Goal: Transaction & Acquisition: Purchase product/service

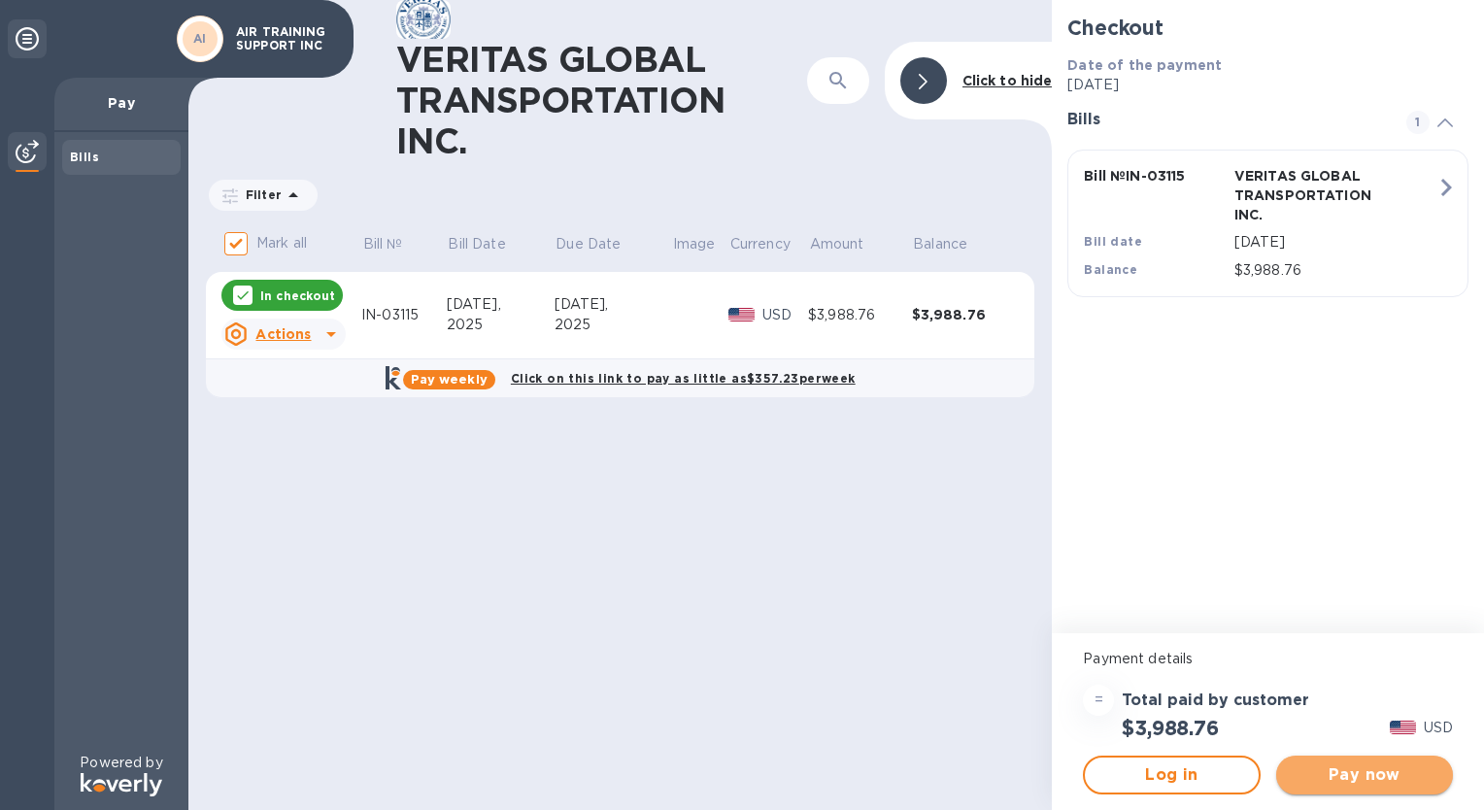
click at [1336, 771] on span "Pay now" at bounding box center [1365, 775] width 146 height 23
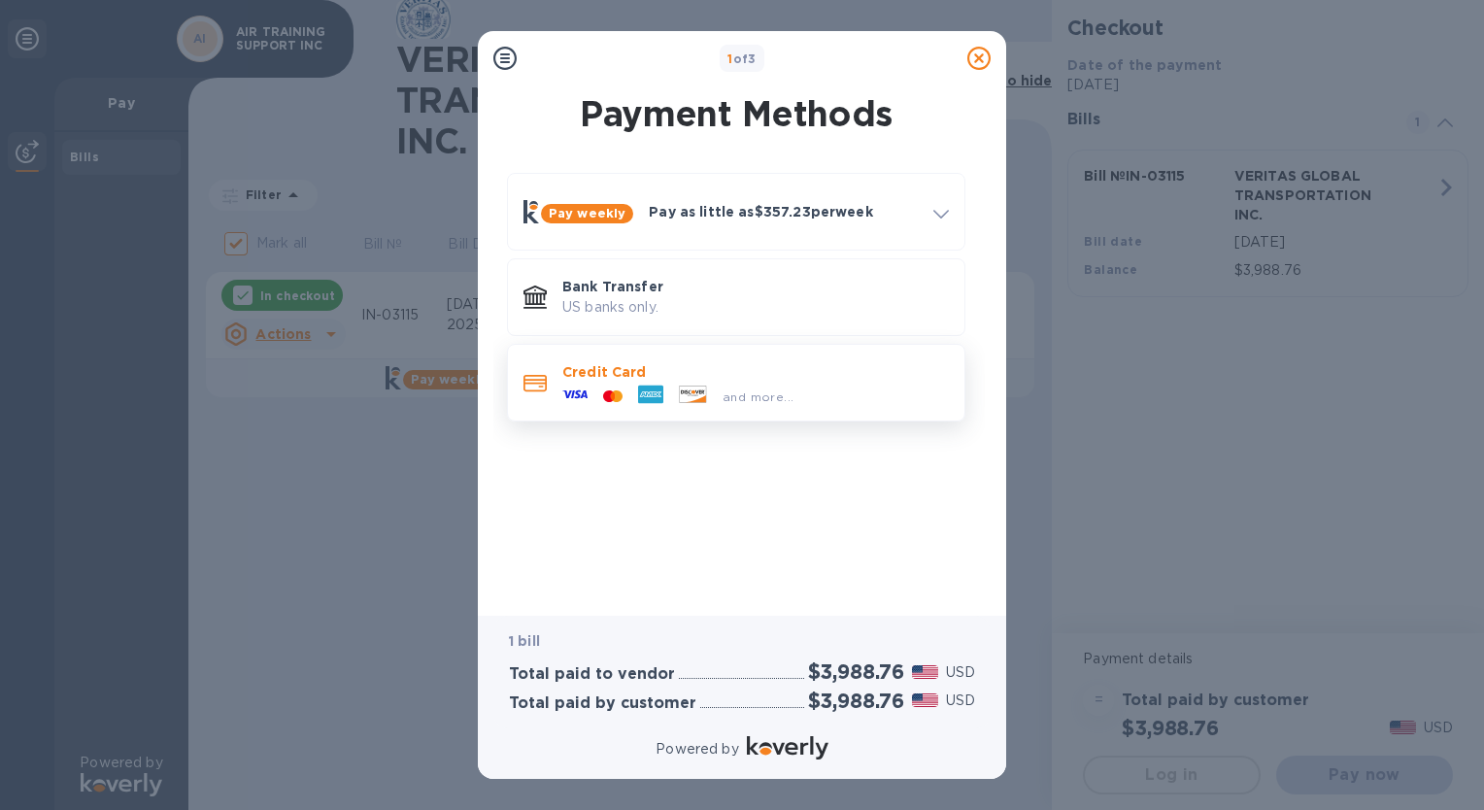
click at [592, 379] on p "Credit Card" at bounding box center [755, 371] width 387 height 19
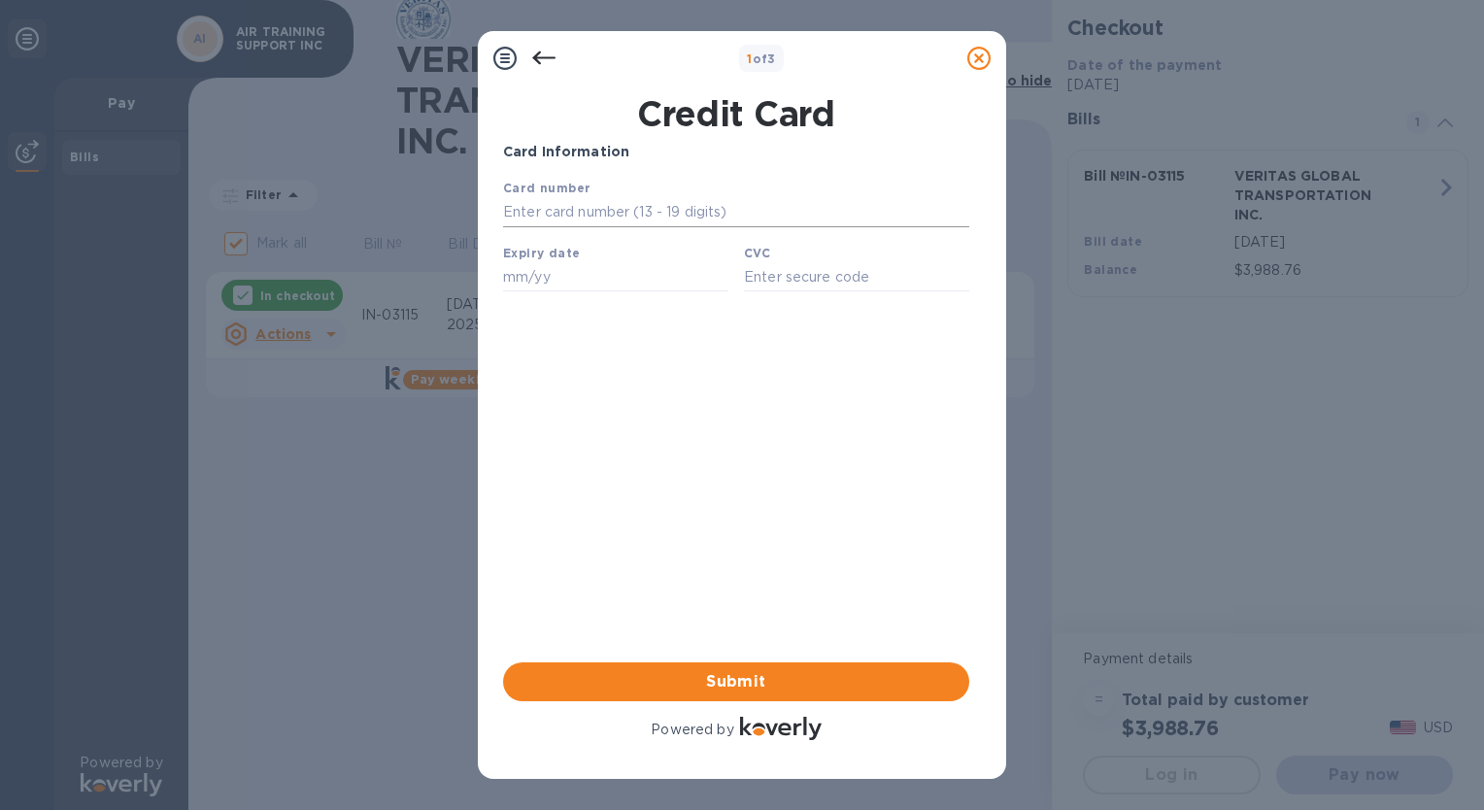
click at [692, 210] on input "text" at bounding box center [736, 212] width 466 height 29
type input "[CREDIT_CARD_NUMBER]"
click at [547, 278] on input "text" at bounding box center [615, 276] width 225 height 29
type input "07/28"
click at [769, 272] on input "text" at bounding box center [856, 276] width 225 height 29
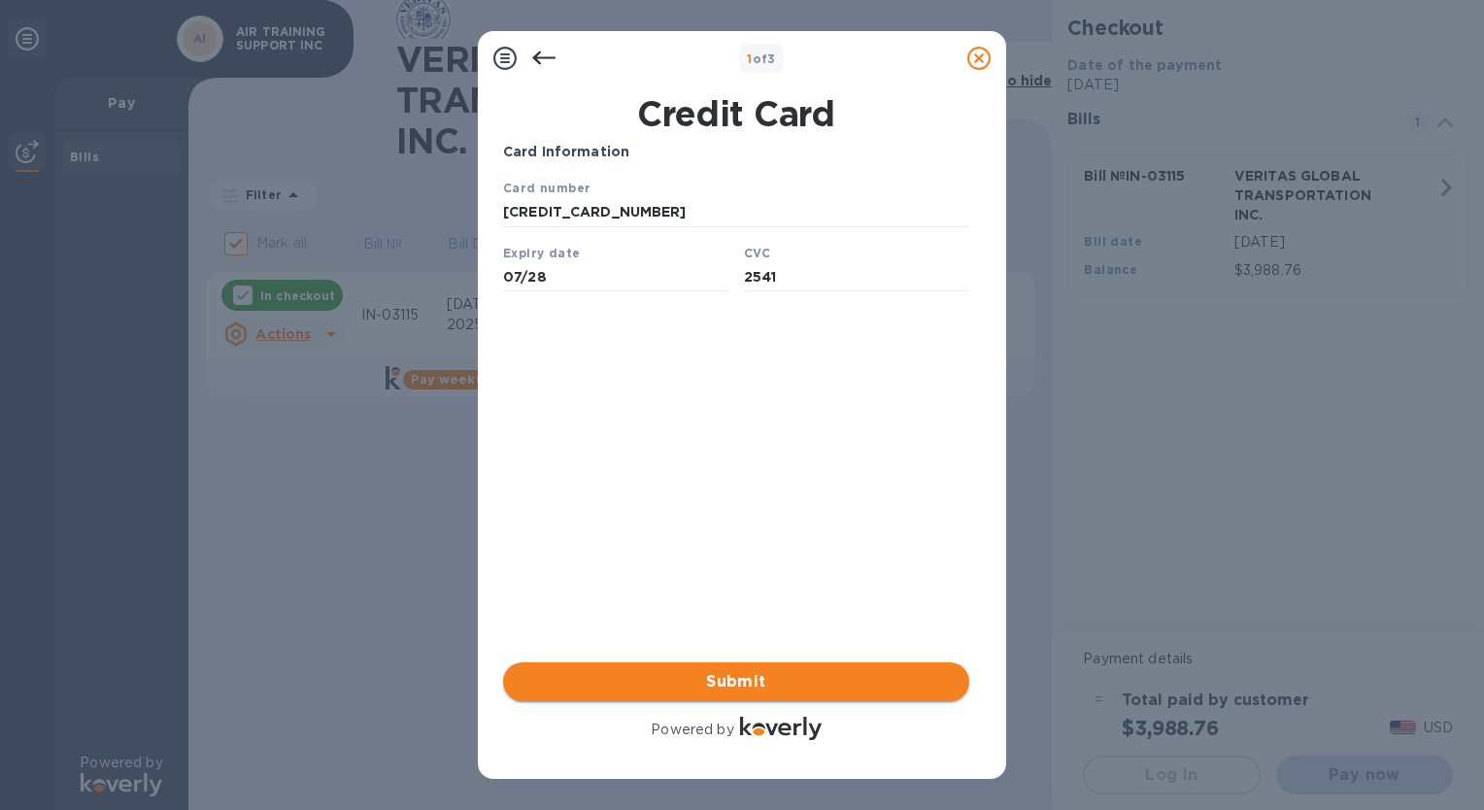
type input "2541"
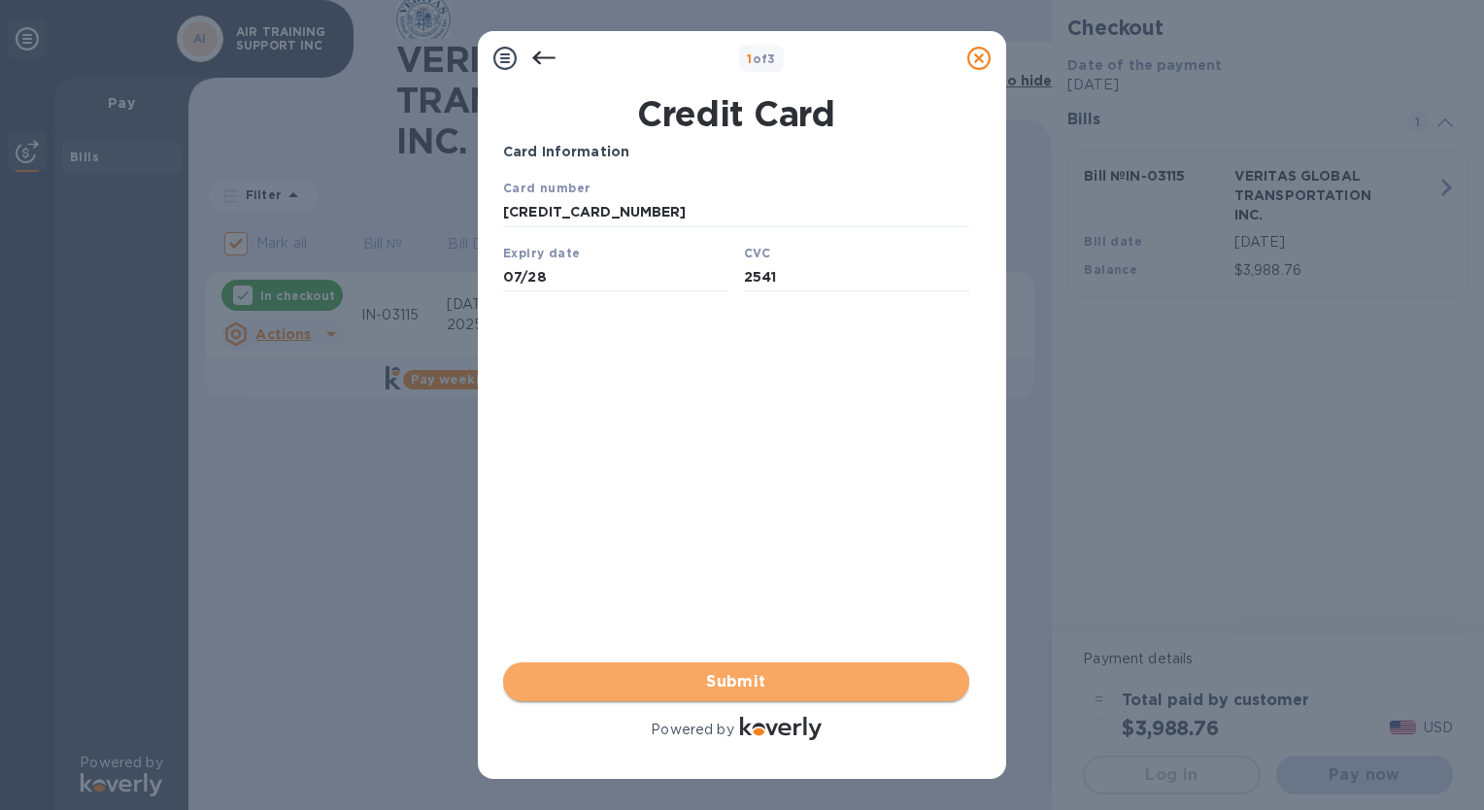
click at [752, 682] on span "Submit" at bounding box center [736, 681] width 435 height 23
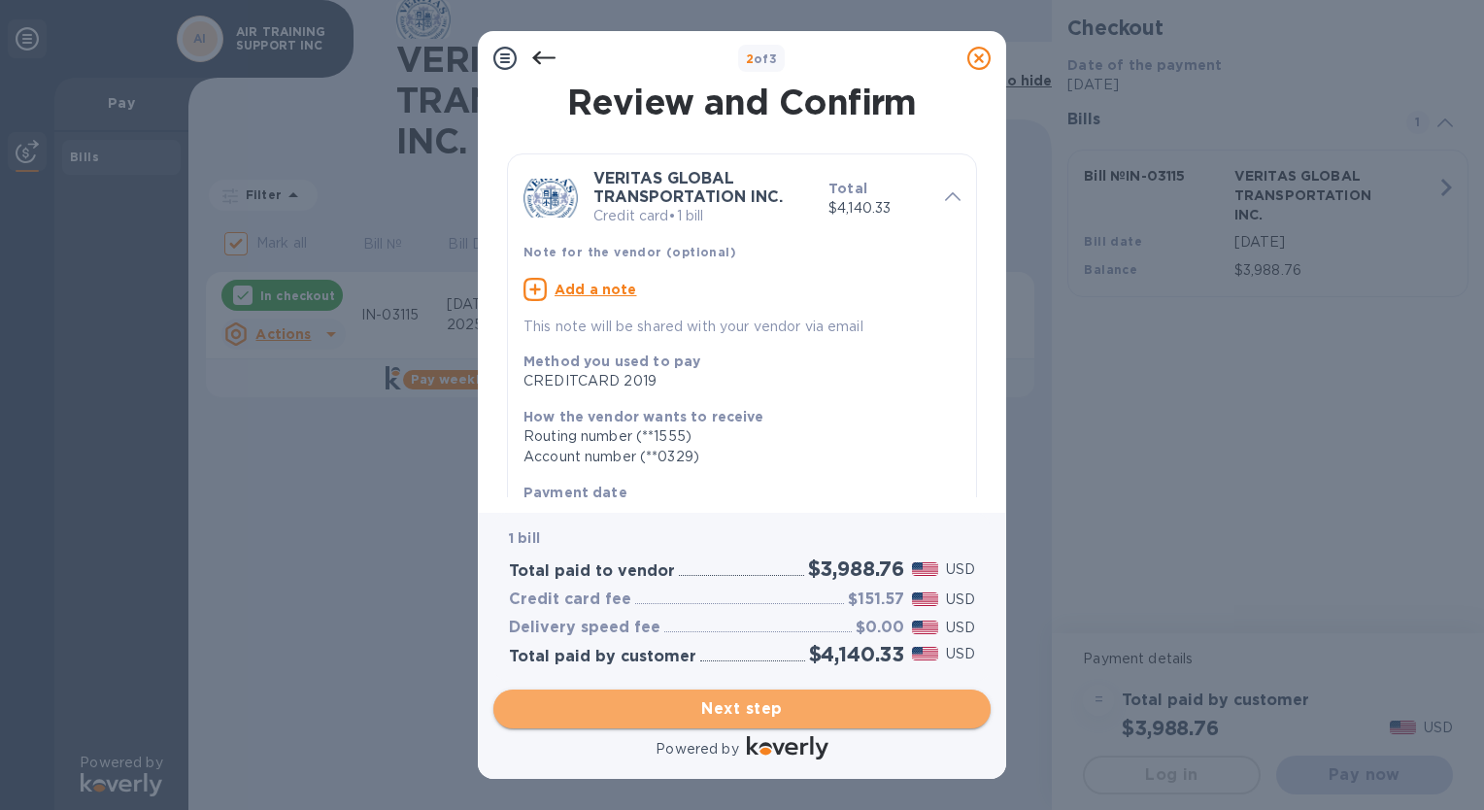
click at [750, 708] on span "Next step" at bounding box center [742, 709] width 466 height 23
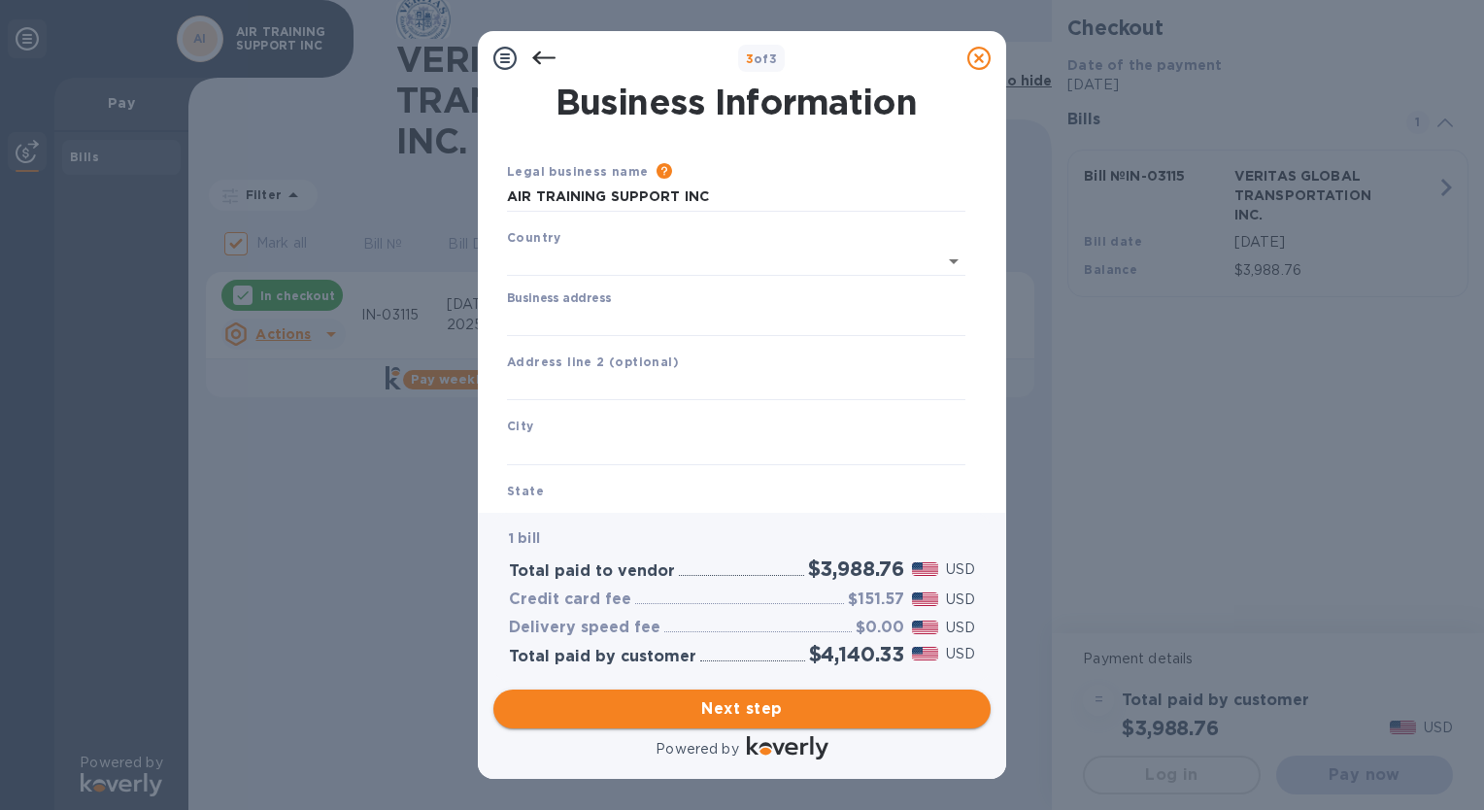
type input "[GEOGRAPHIC_DATA]"
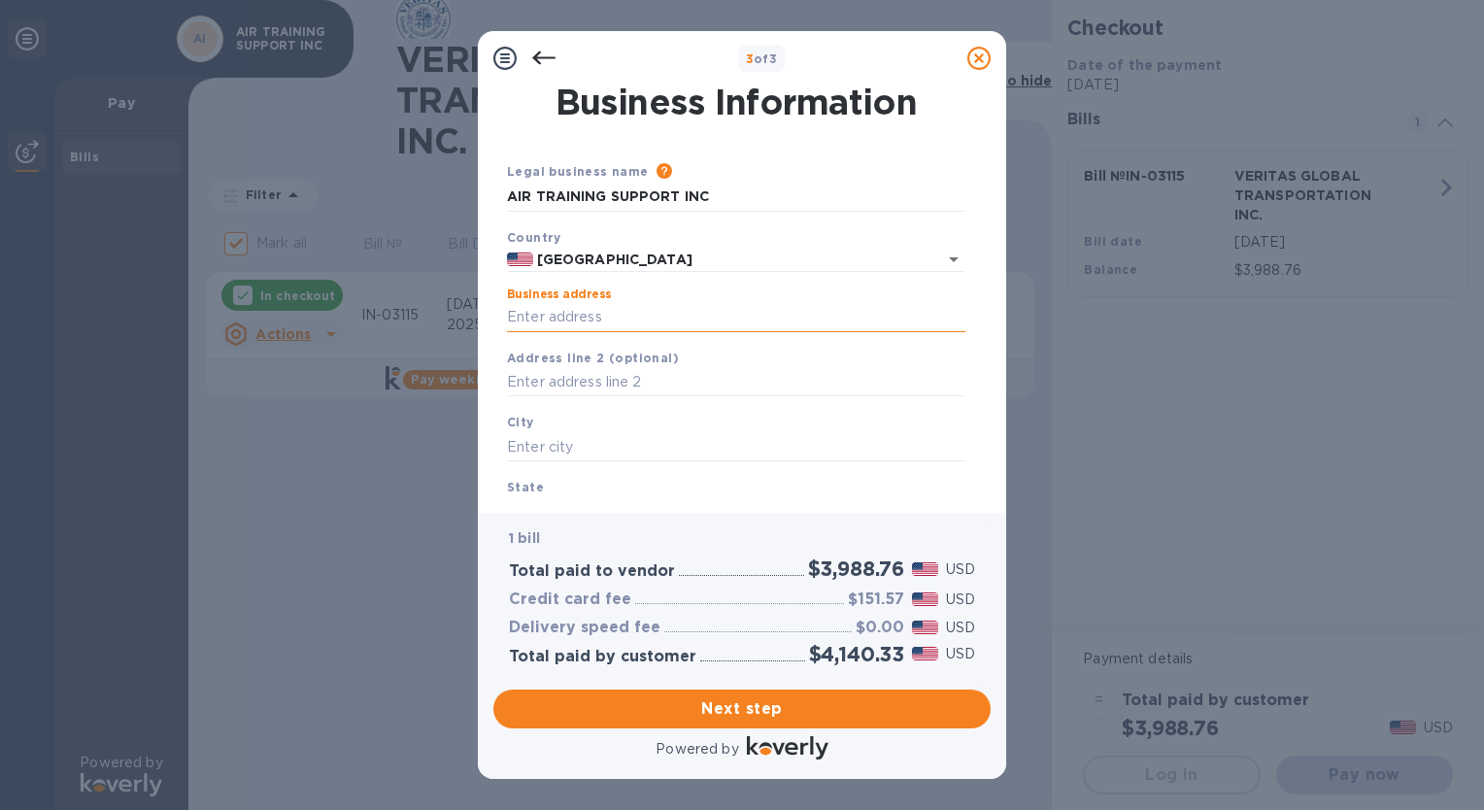
click at [510, 315] on input "Business address" at bounding box center [736, 317] width 459 height 29
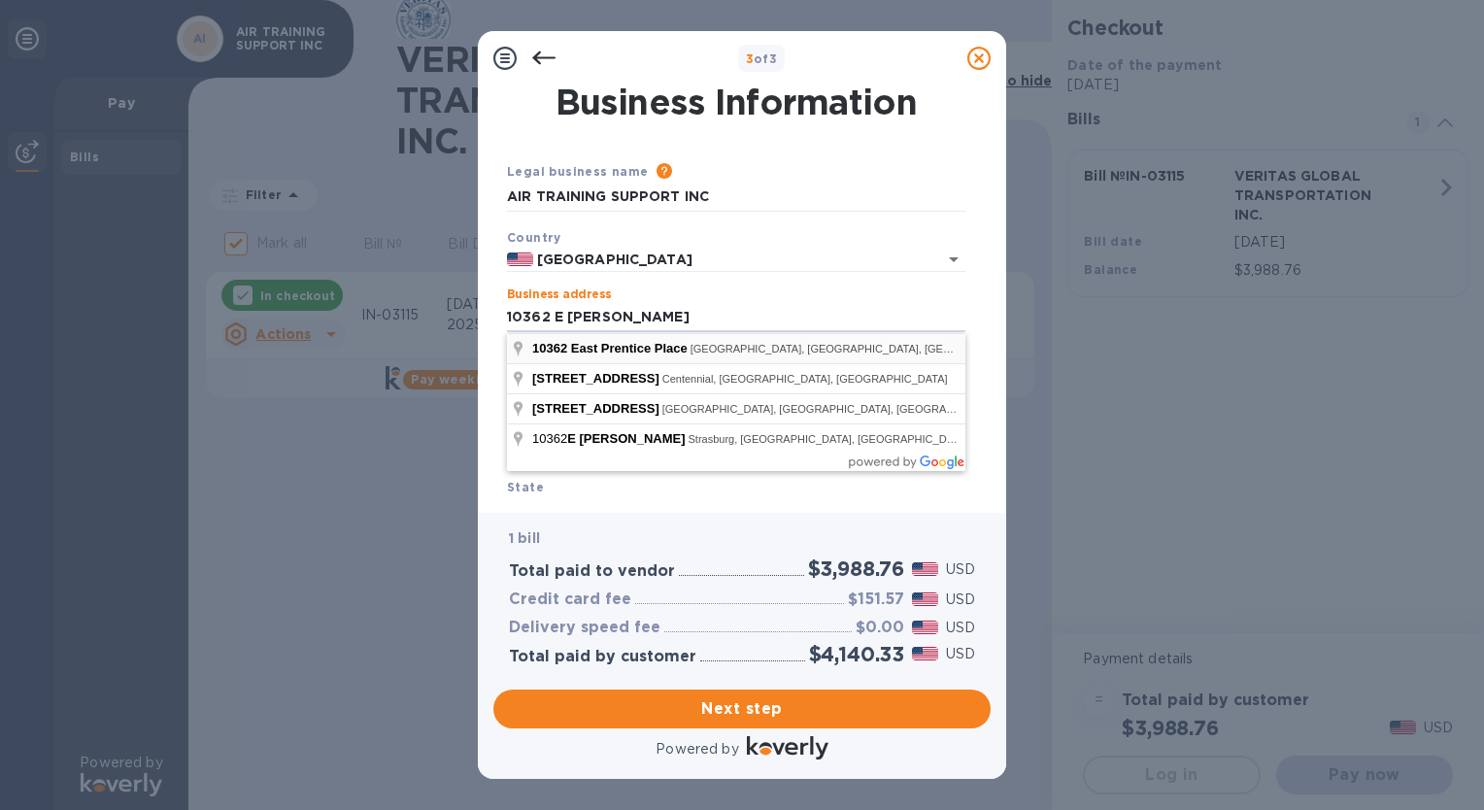
type input "[STREET_ADDRESS]"
type input "[GEOGRAPHIC_DATA]"
type input "CO"
type input "80111"
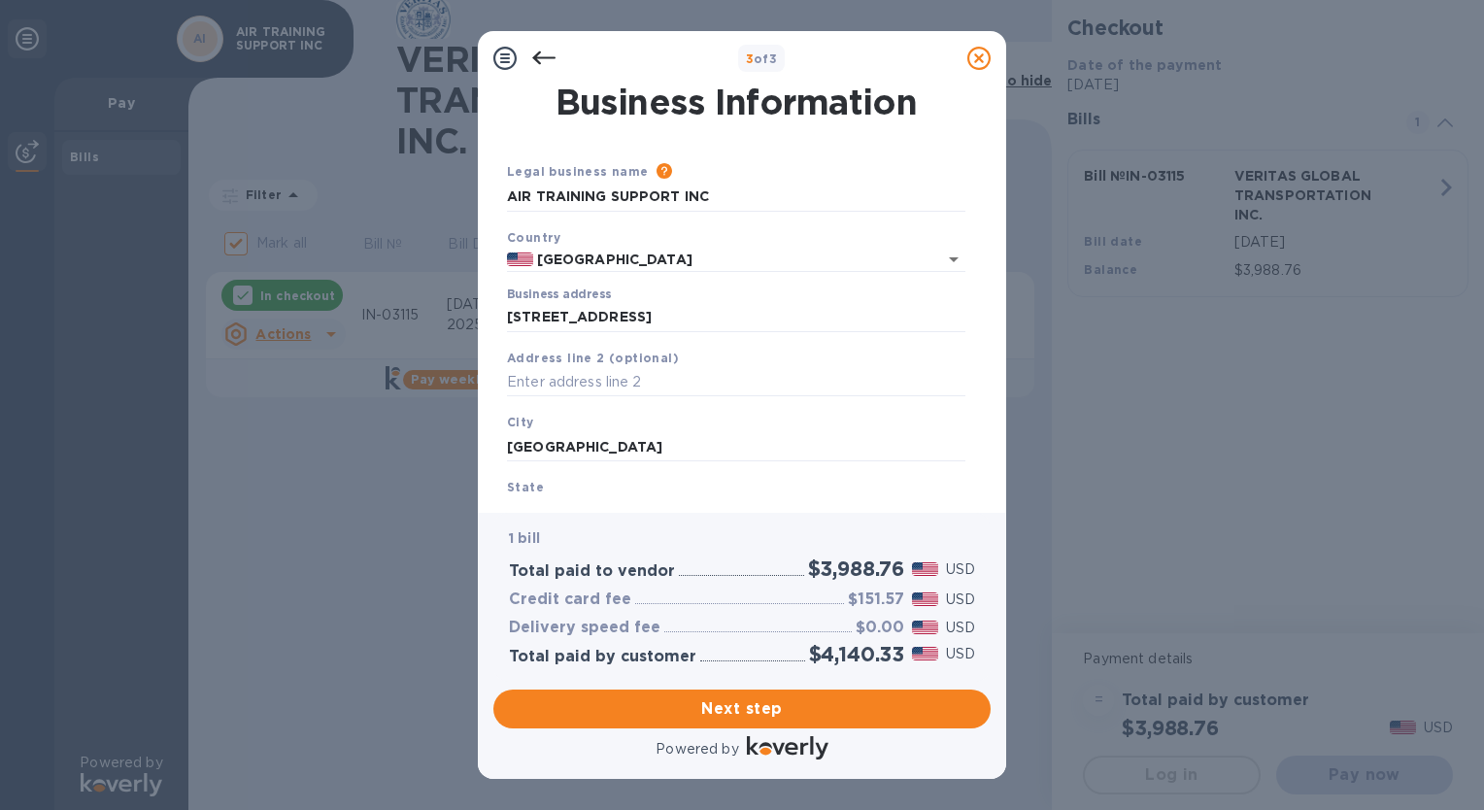
click at [568, 487] on div "State [US_STATE]" at bounding box center [736, 501] width 474 height 65
click at [523, 494] on b "State" at bounding box center [525, 487] width 37 height 15
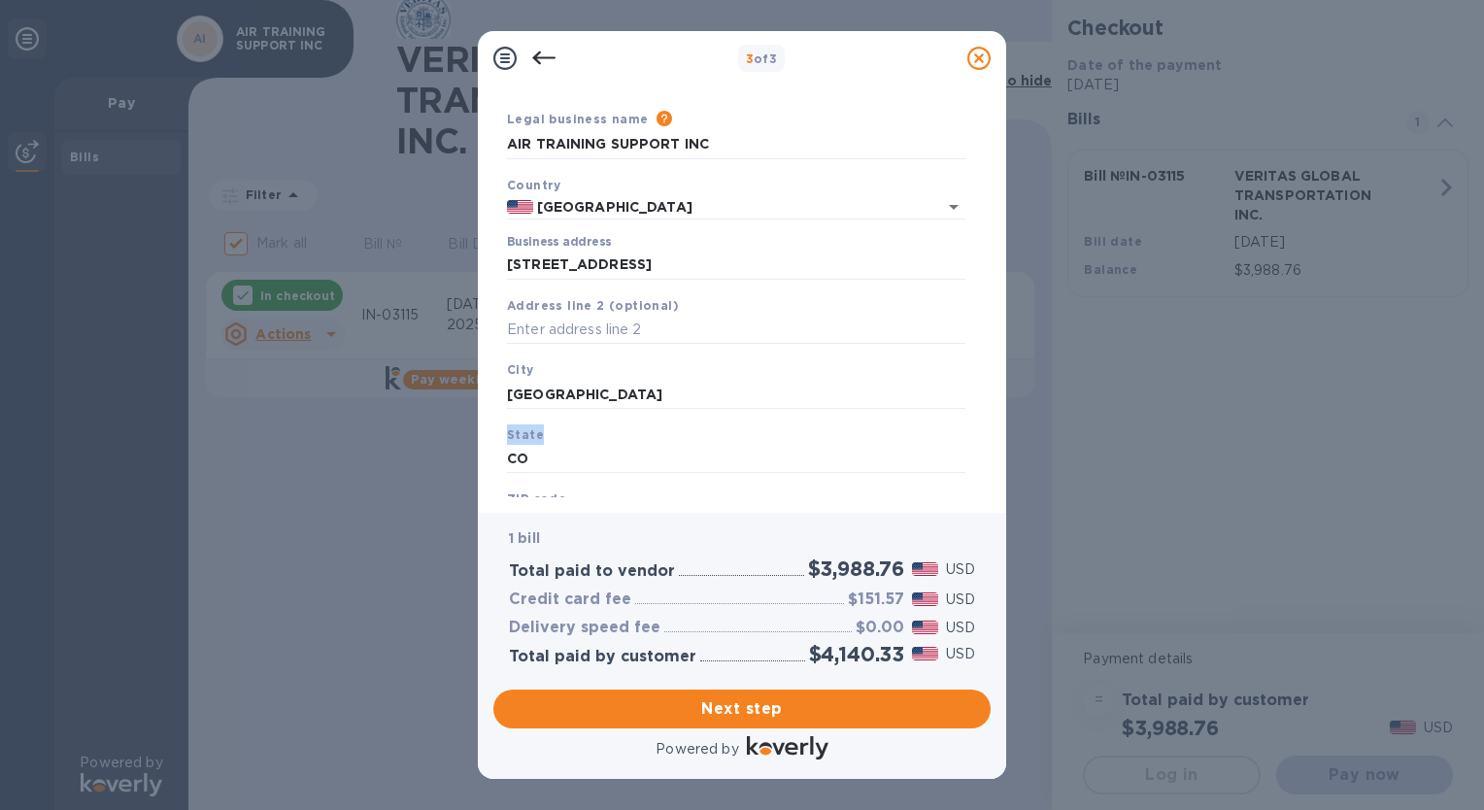
drag, startPoint x: 523, startPoint y: 494, endPoint x: 623, endPoint y: 432, distance: 117.8
click at [623, 432] on div "State [US_STATE]" at bounding box center [736, 449] width 474 height 65
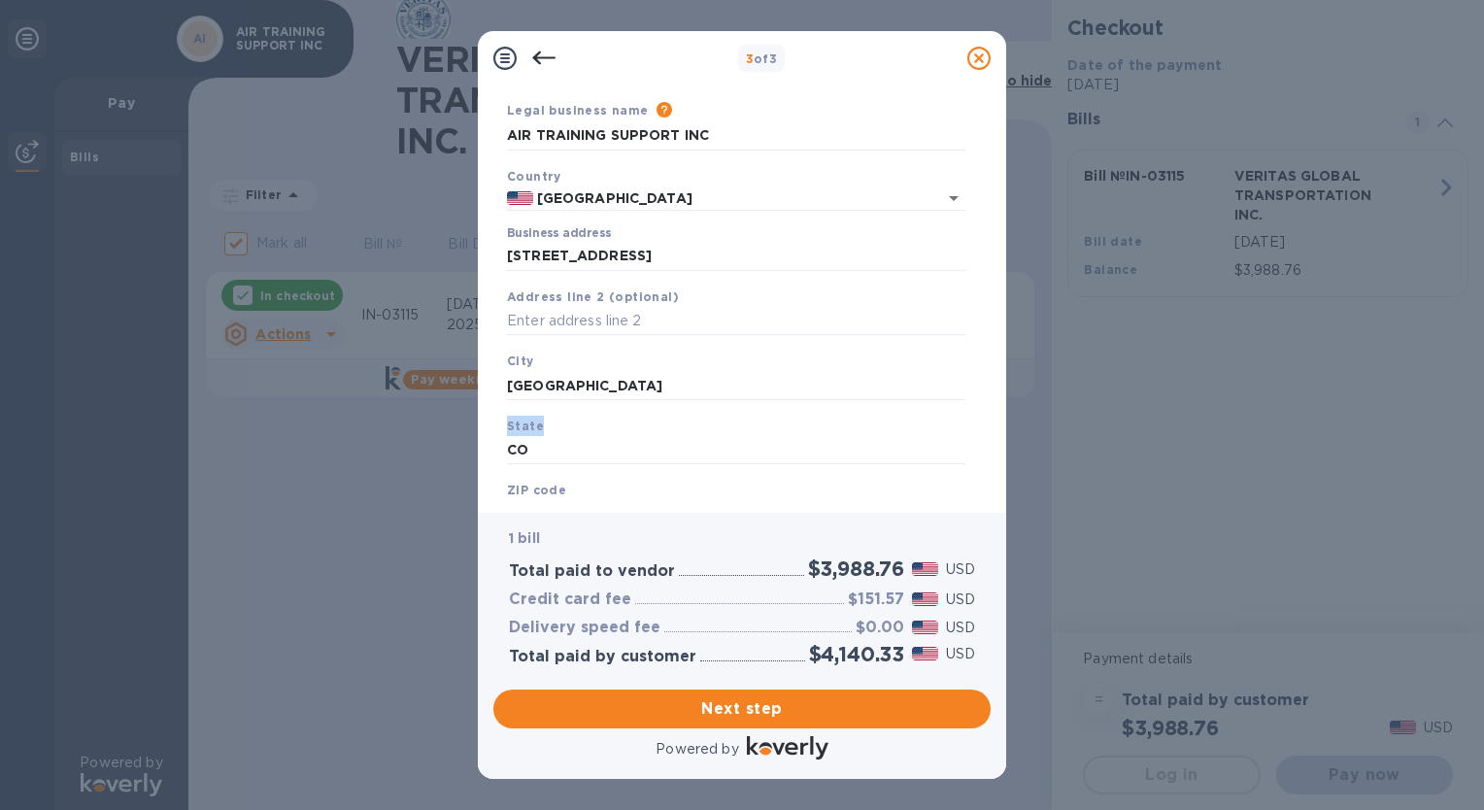
scroll to position [64, 0]
click at [1077, 441] on div "3 of 3 Business Information Legal business name Please provide the legal name t…" at bounding box center [742, 405] width 1484 height 810
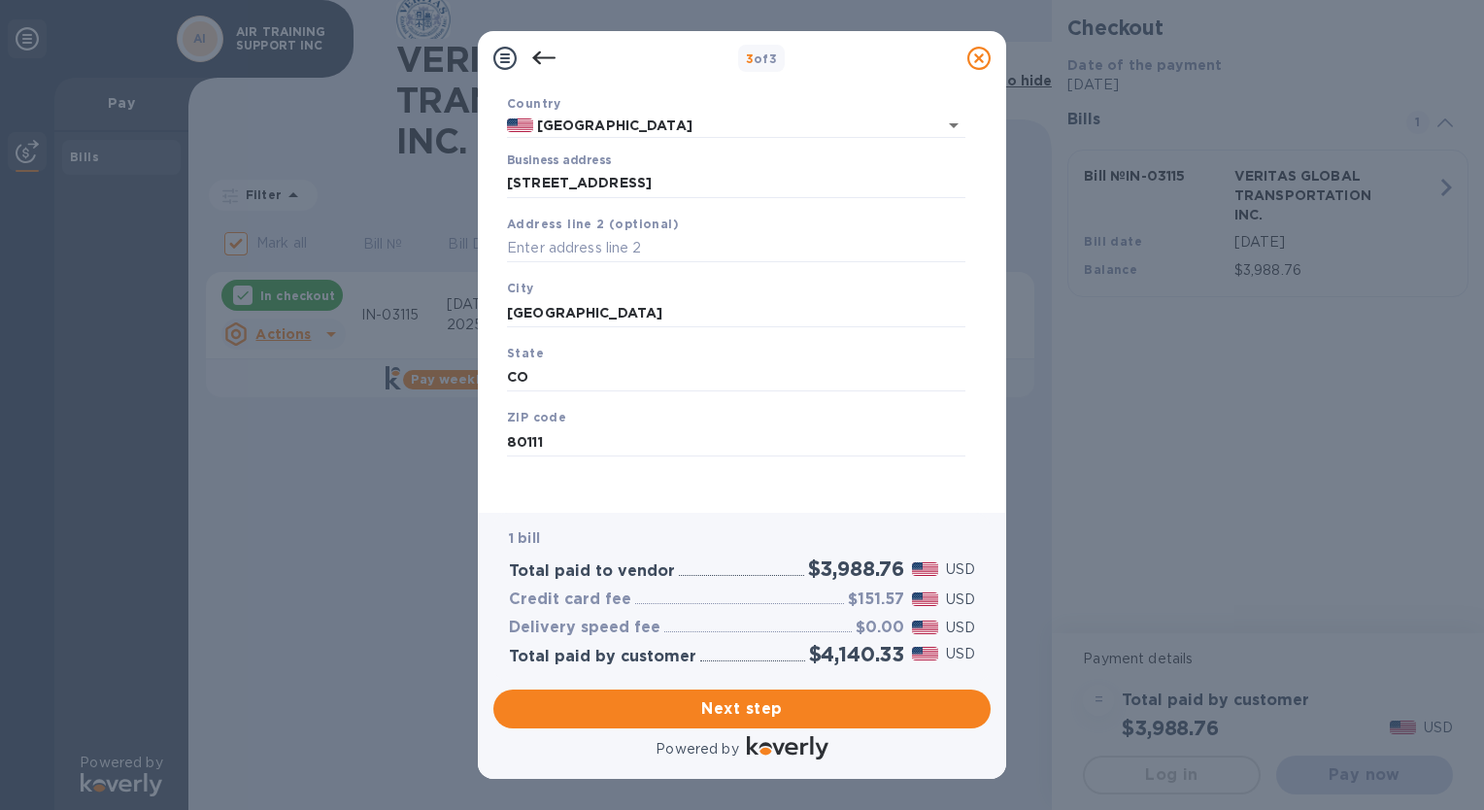
scroll to position [142, 0]
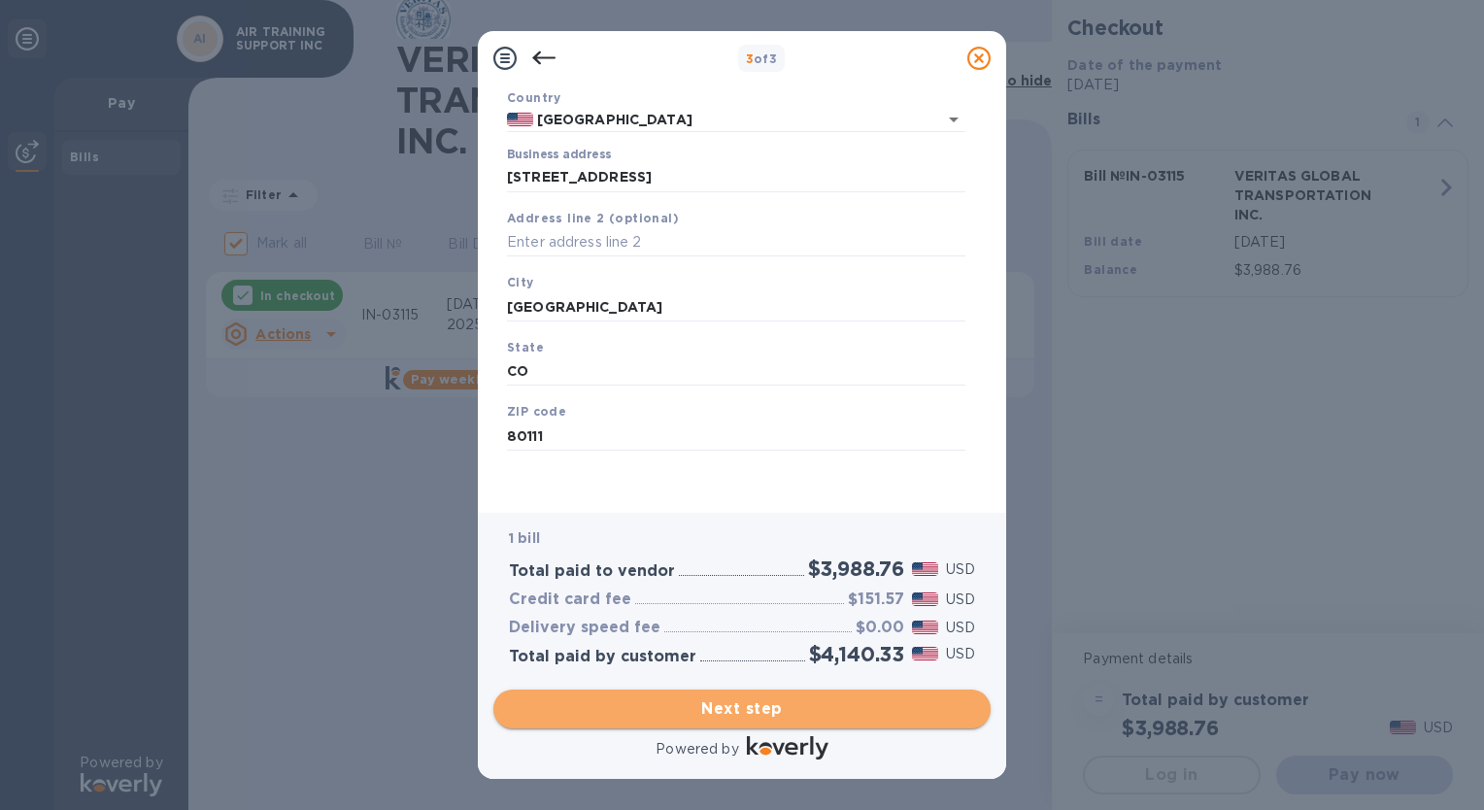
click at [724, 708] on span "Next step" at bounding box center [742, 709] width 466 height 23
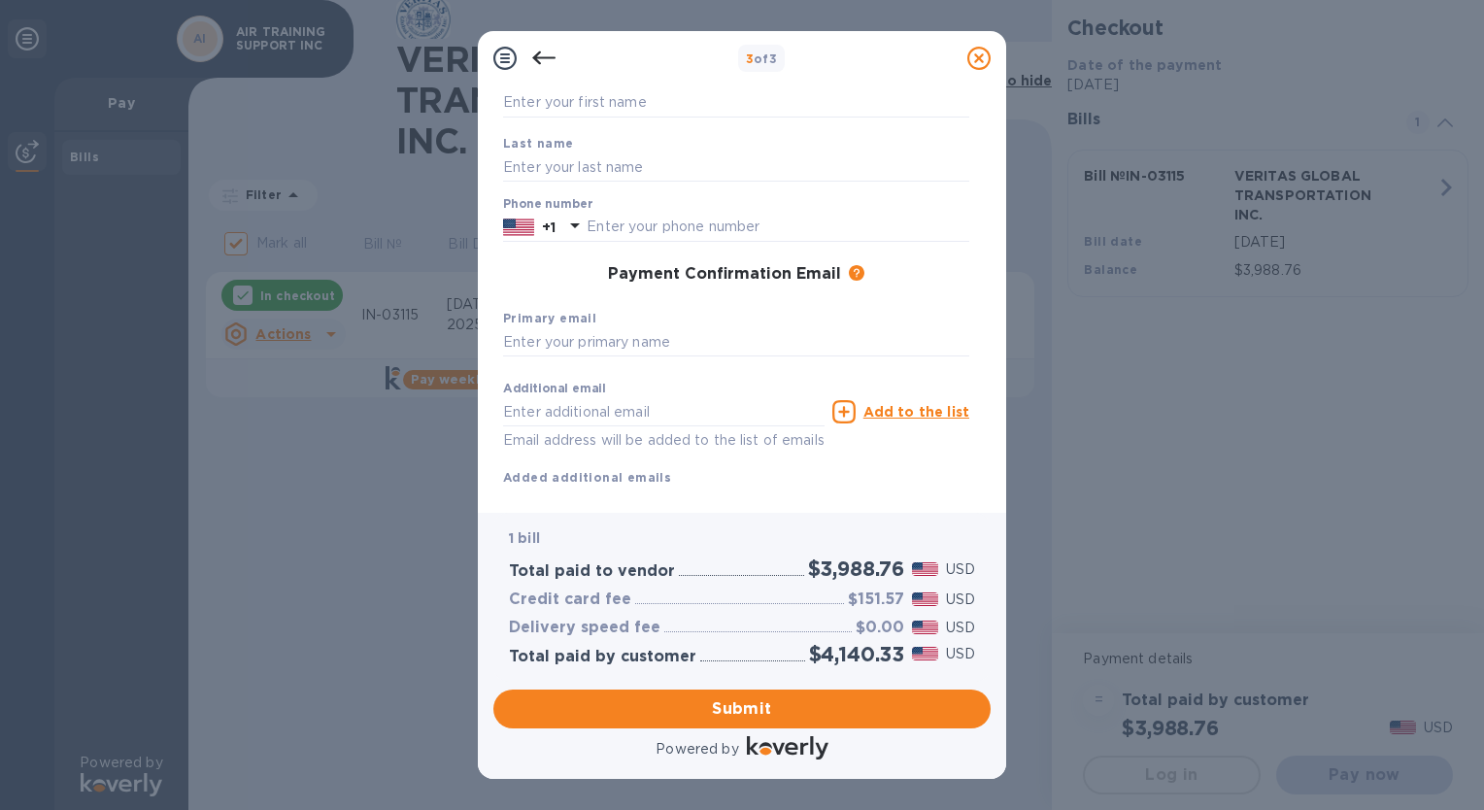
click at [693, 364] on div "Primary email" at bounding box center [736, 332] width 482 height 65
click at [520, 165] on input "text" at bounding box center [736, 167] width 466 height 29
type input "Seeds"
click at [511, 101] on input "text" at bounding box center [736, 102] width 466 height 29
type input "[PERSON_NAME]"
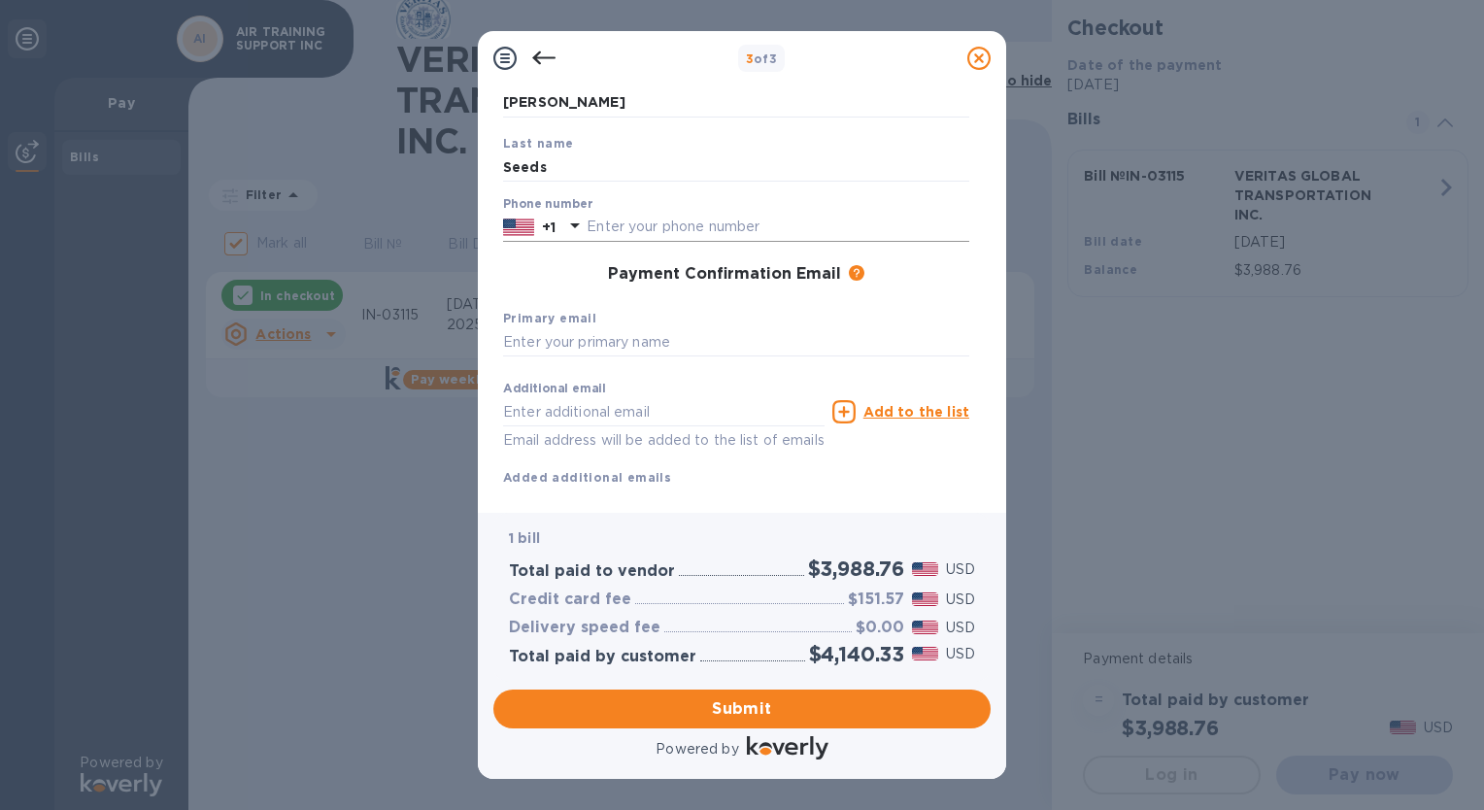
click at [585, 225] on icon at bounding box center [574, 225] width 23 height 23
click at [596, 226] on input "text" at bounding box center [778, 227] width 383 height 29
type input "3038820231"
click at [616, 348] on input "text" at bounding box center [736, 342] width 466 height 29
type input "[PERSON_NAME]"
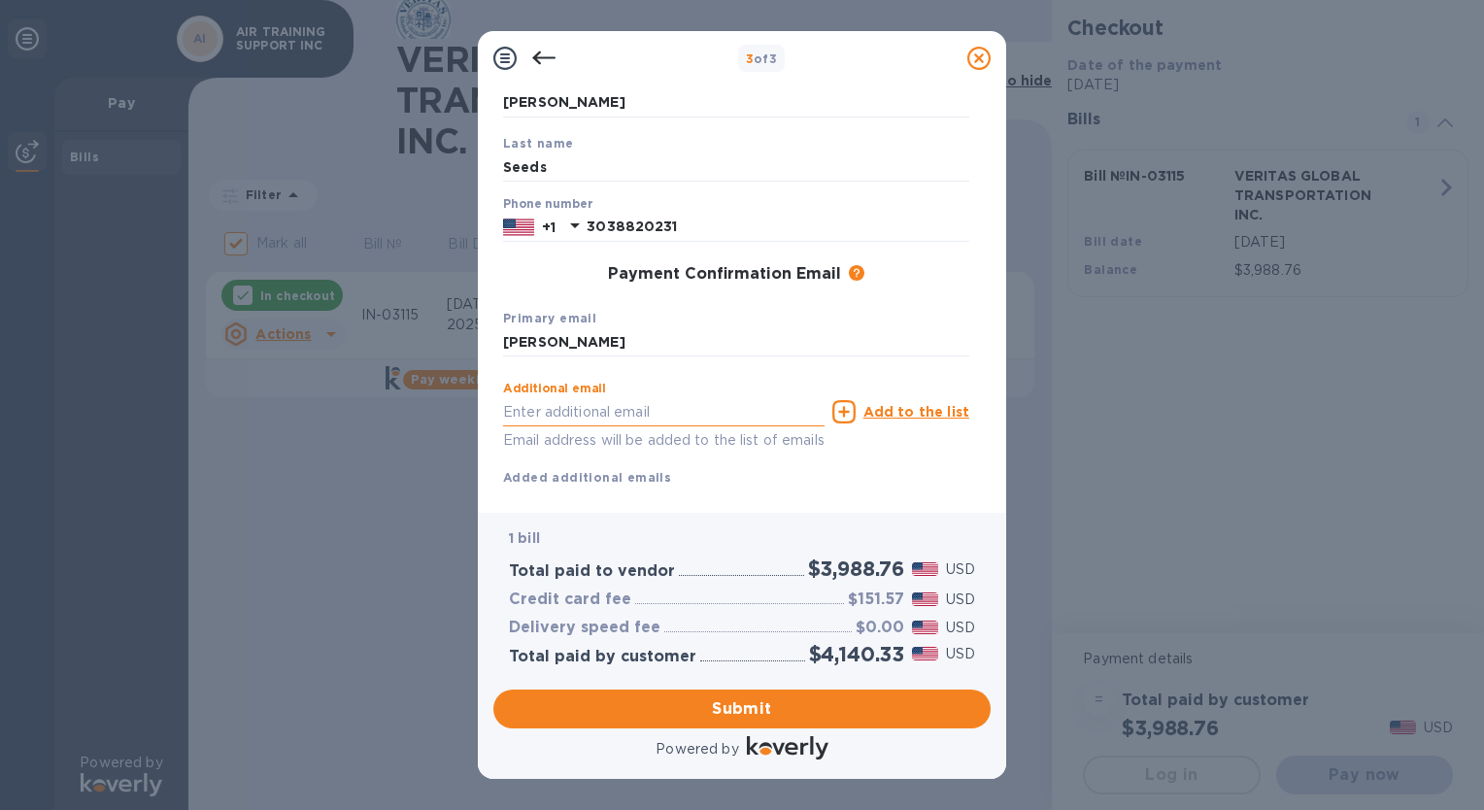
click at [666, 410] on input "text" at bounding box center [664, 411] width 322 height 29
type input "[EMAIL_ADDRESS][DOMAIN_NAME]"
click at [571, 441] on p "Email address will be added to the list of emails" at bounding box center [664, 440] width 322 height 22
click at [848, 414] on icon at bounding box center [844, 411] width 23 height 23
click at [667, 414] on input "text" at bounding box center [664, 411] width 322 height 29
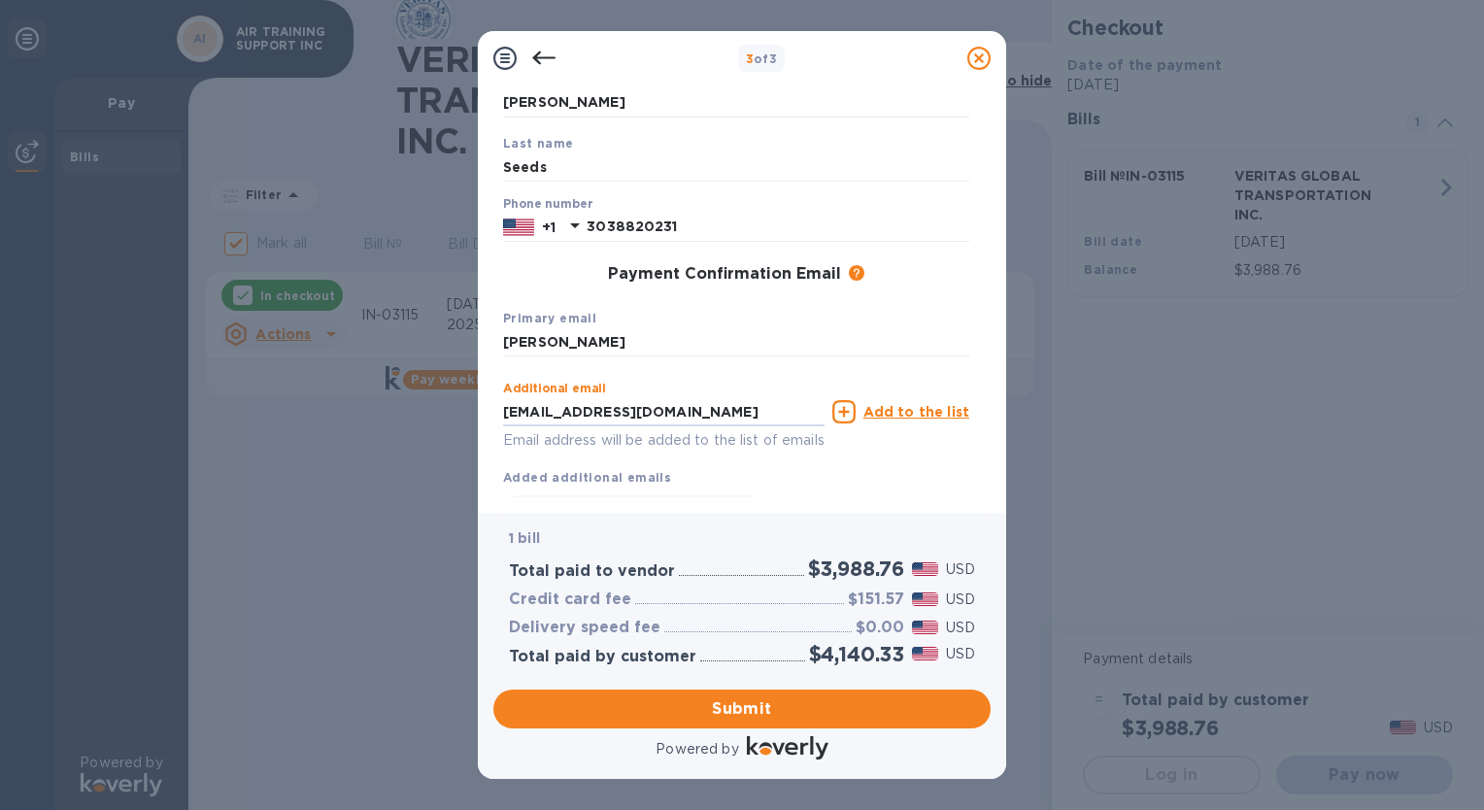
type input "[EMAIL_ADDRESS][DOMAIN_NAME]"
click at [902, 415] on u "Add to the list" at bounding box center [917, 412] width 106 height 16
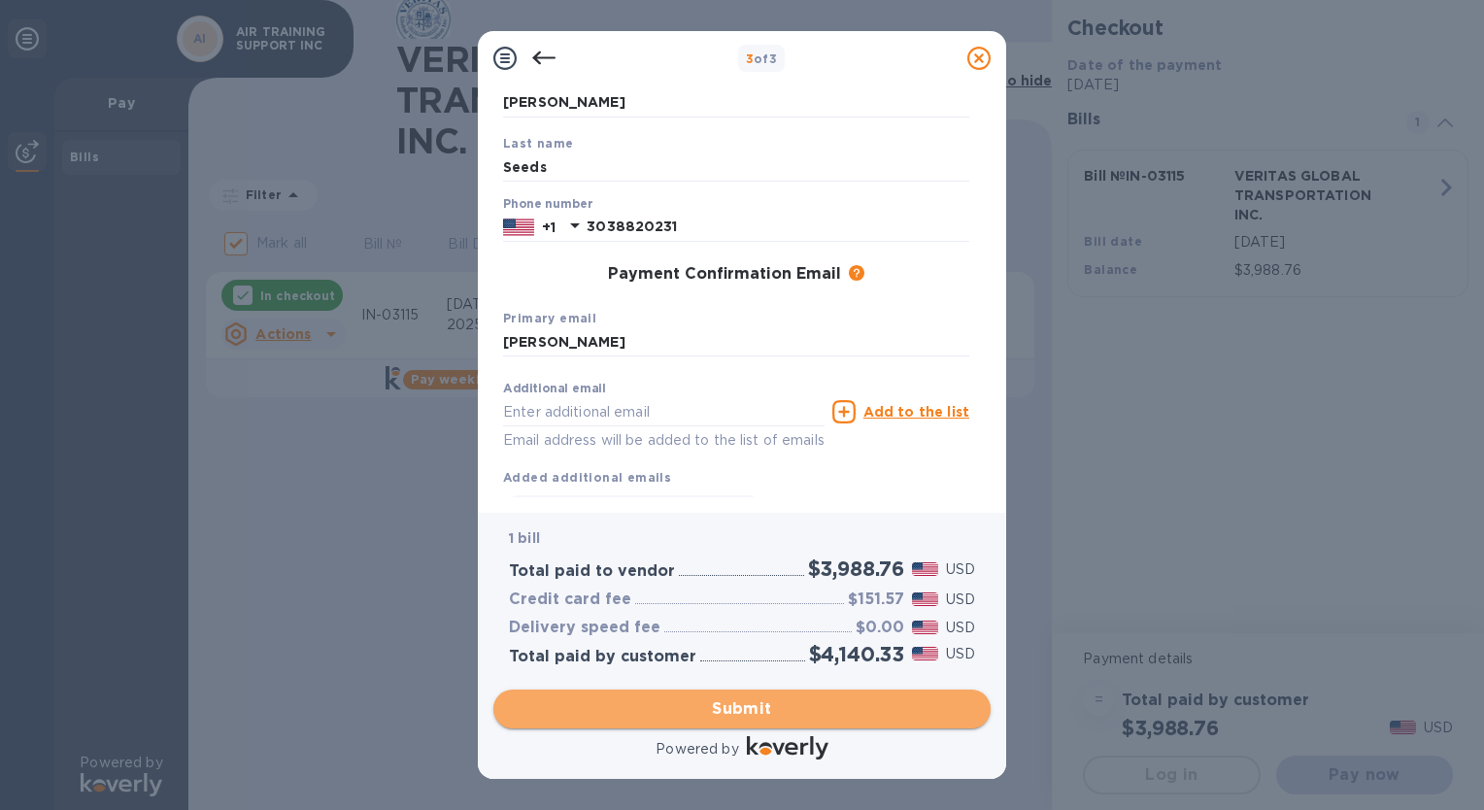
click at [734, 705] on span "Submit" at bounding box center [742, 709] width 466 height 23
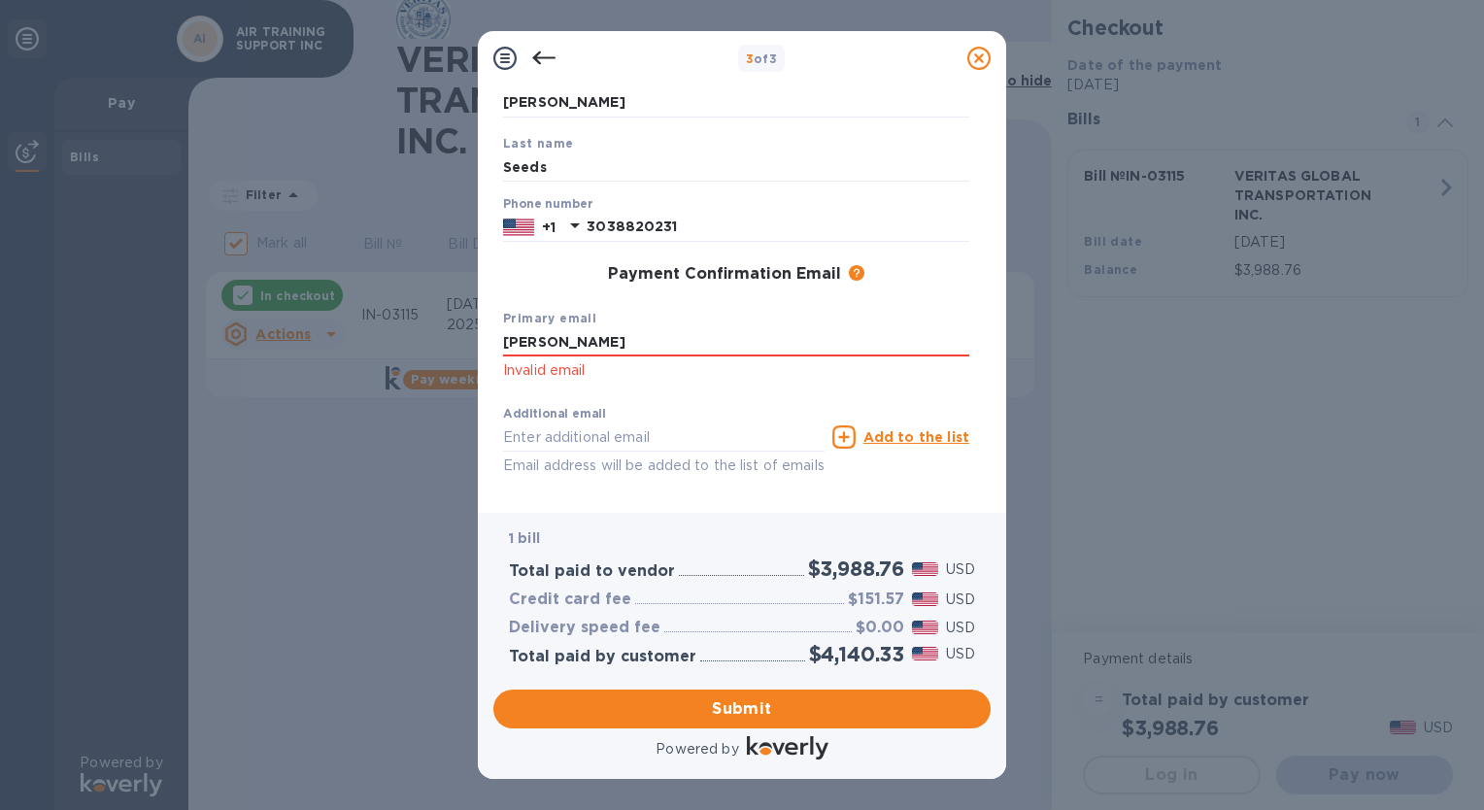
click p "Invalid email"
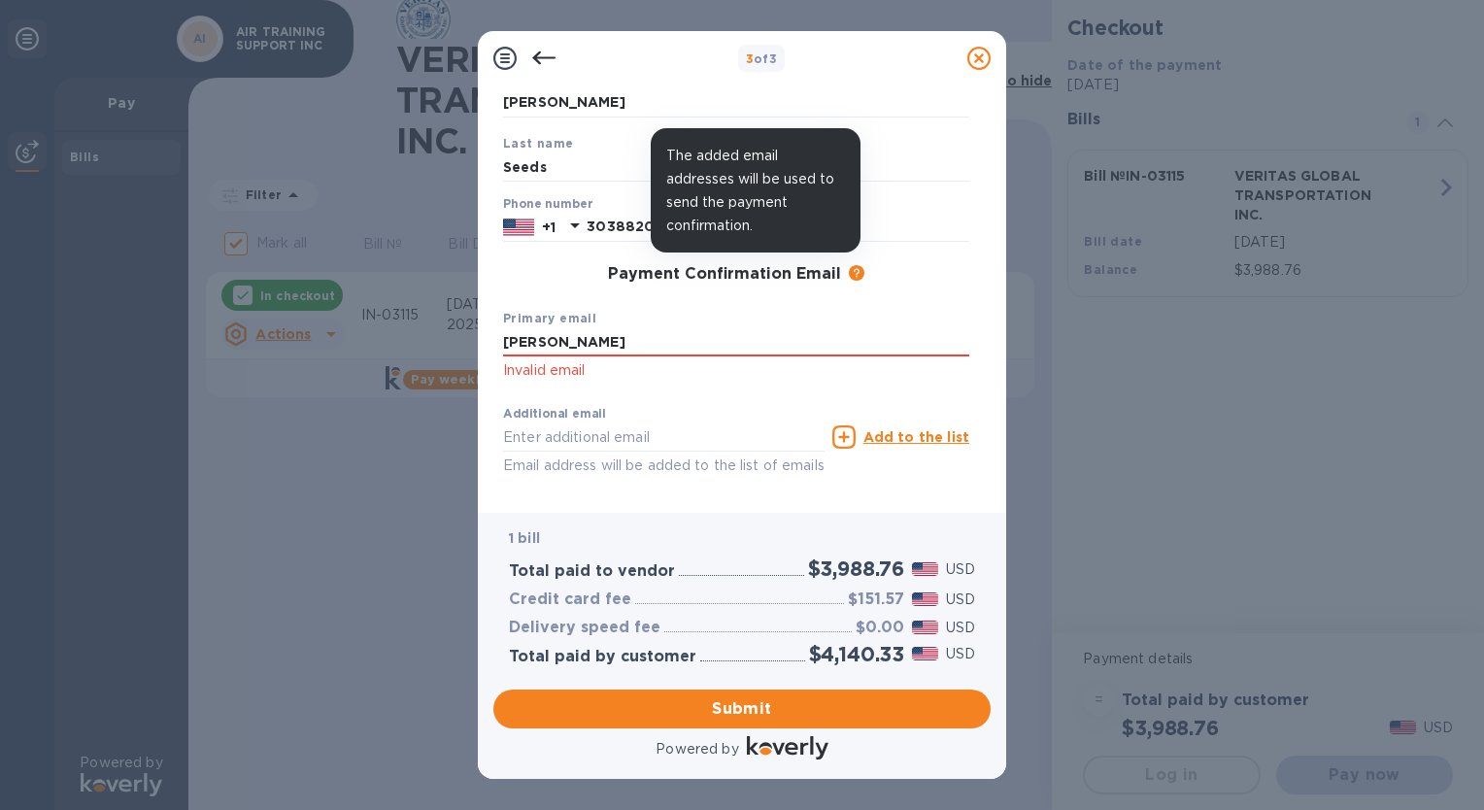
click at [856, 272] on icon at bounding box center [857, 273] width 16 height 16
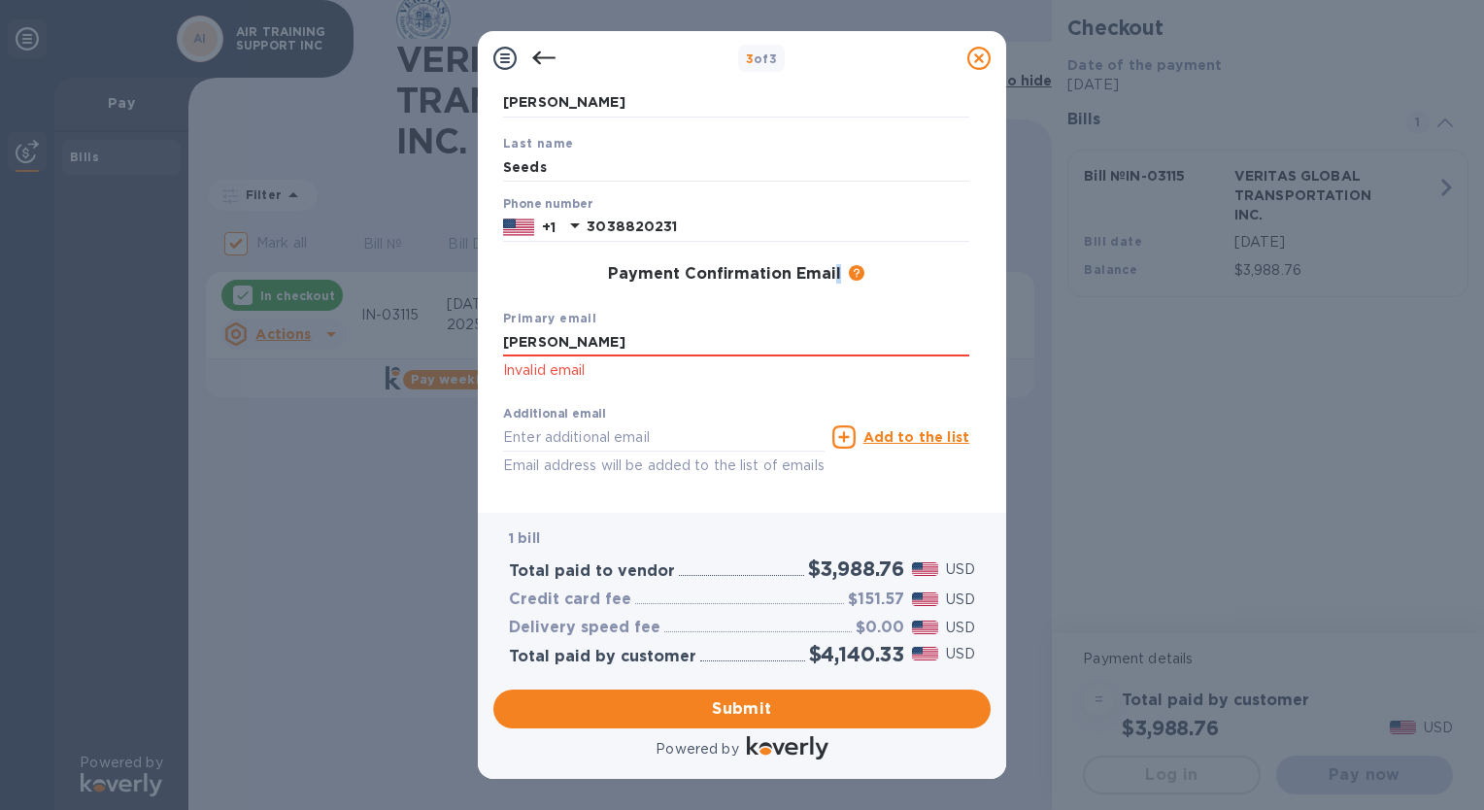
click at [828, 274] on div "Payment Confirmation Email The added email addresses will be used to send the p…" at bounding box center [736, 274] width 466 height 19
drag, startPoint x: 828, startPoint y: 274, endPoint x: 876, endPoint y: 290, distance: 51.0
click at [876, 290] on div "Payment Confirmation Email The added email addresses will be used to send the p…" at bounding box center [736, 274] width 482 height 35
click at [815, 333] on input "[PERSON_NAME]" at bounding box center [736, 342] width 466 height 29
click at [850, 434] on icon at bounding box center [844, 437] width 23 height 23
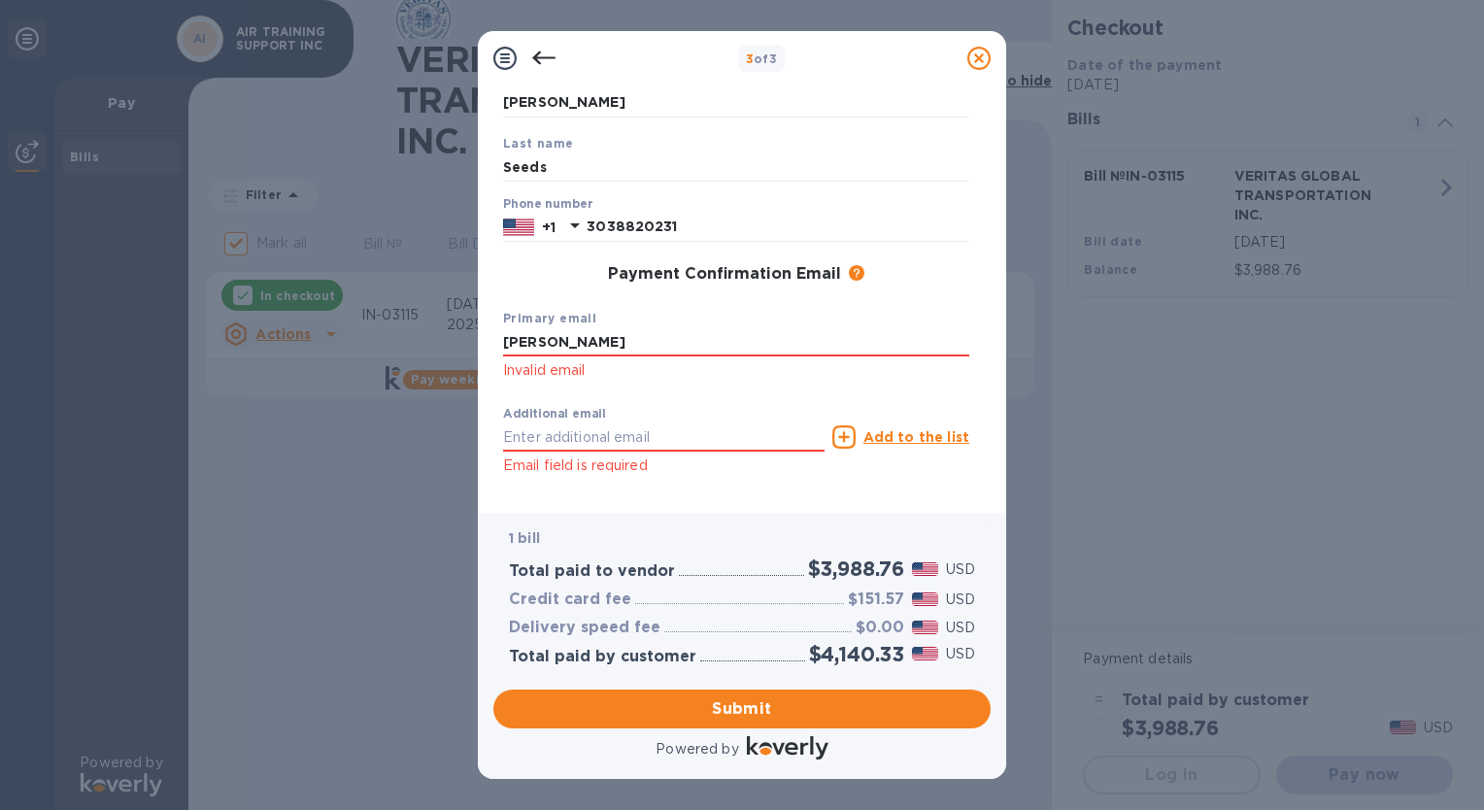
click at [850, 434] on icon at bounding box center [844, 437] width 23 height 23
click at [640, 468] on p "Email field is required" at bounding box center [664, 466] width 322 height 22
click at [912, 352] on input "[PERSON_NAME]" at bounding box center [736, 342] width 466 height 29
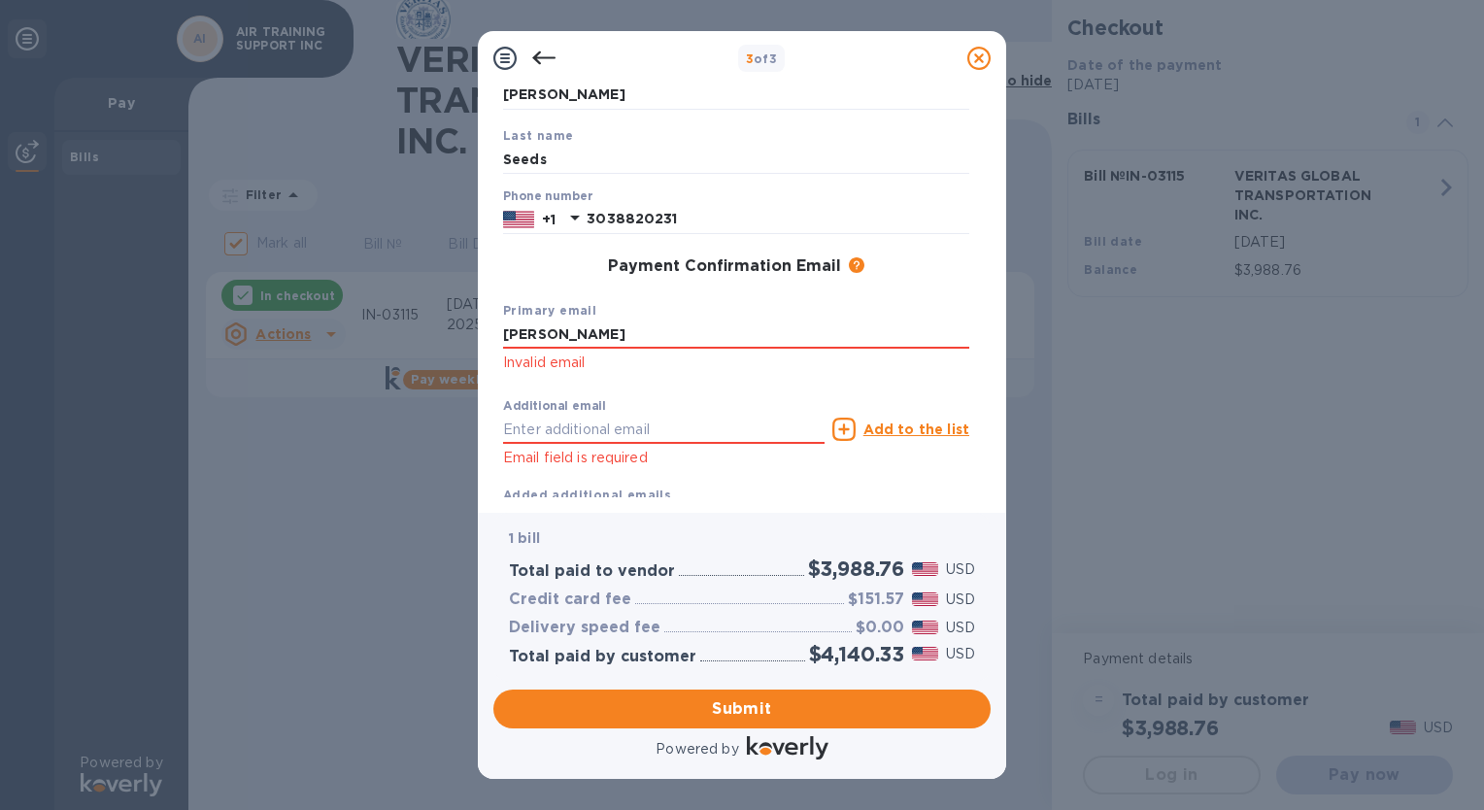
scroll to position [229, 0]
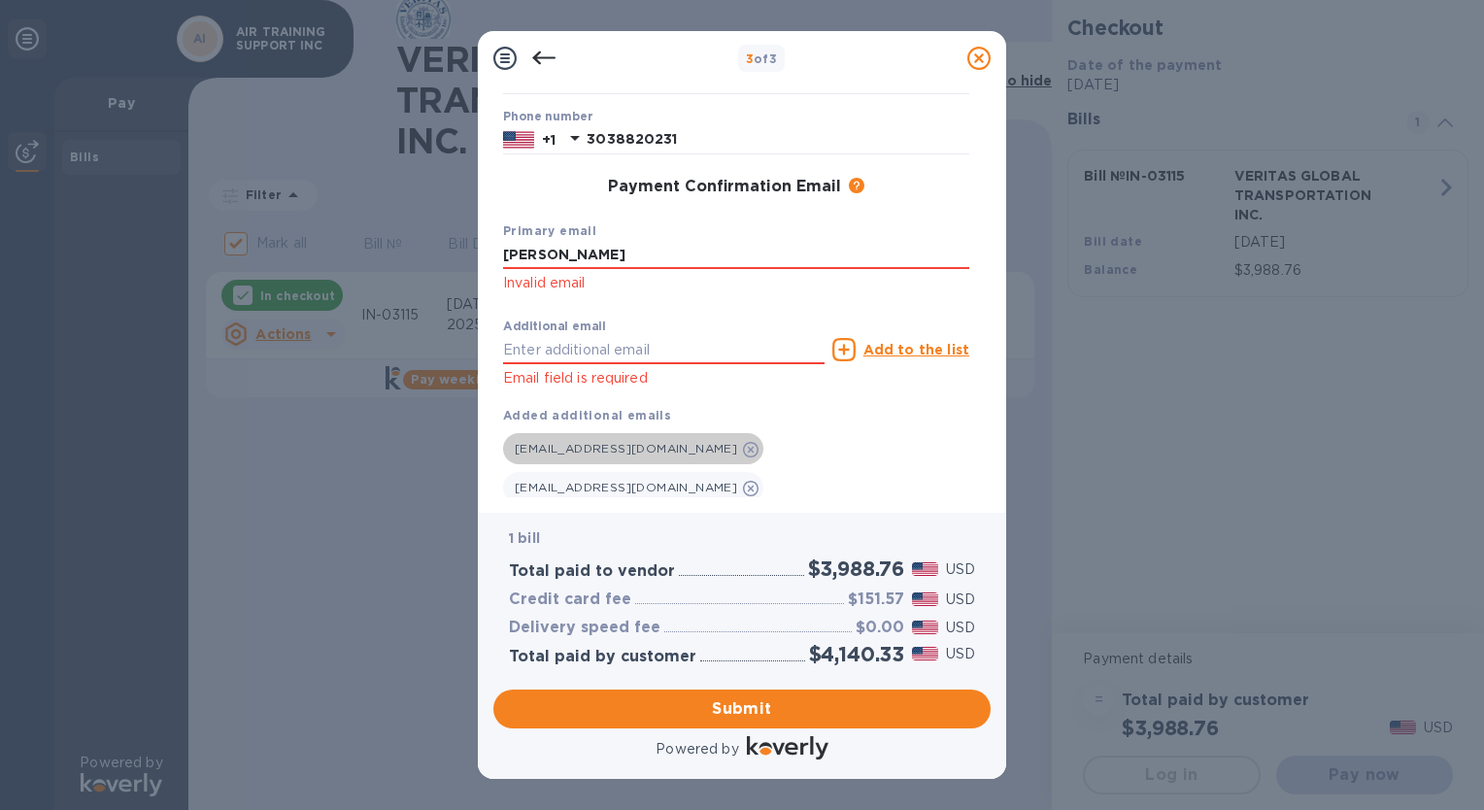
click at [743, 453] on icon at bounding box center [751, 450] width 16 height 16
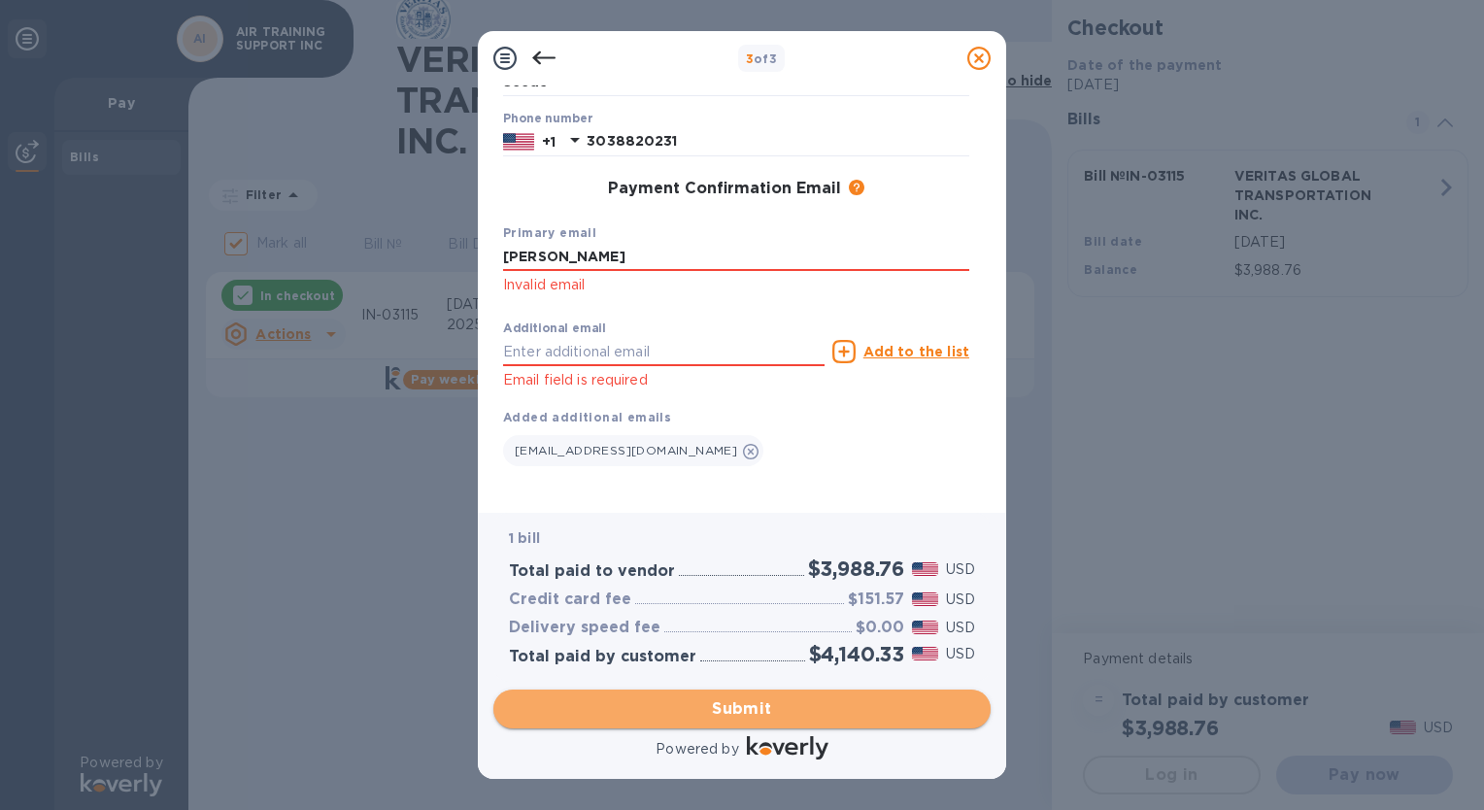
click at [747, 704] on span "Submit" at bounding box center [742, 709] width 466 height 23
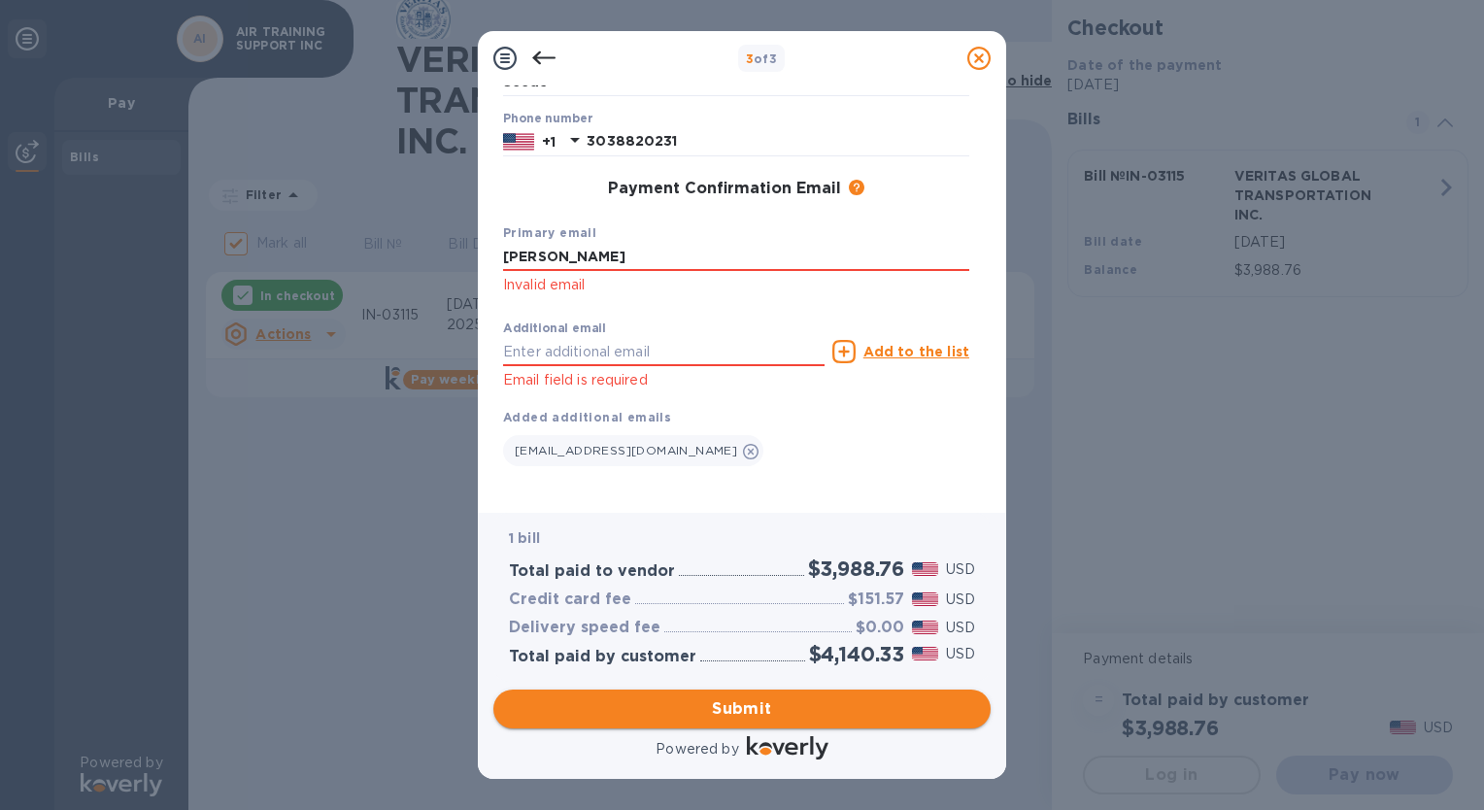
click at [747, 704] on span "Submit" at bounding box center [742, 709] width 466 height 23
click at [540, 56] on icon at bounding box center [543, 58] width 23 height 23
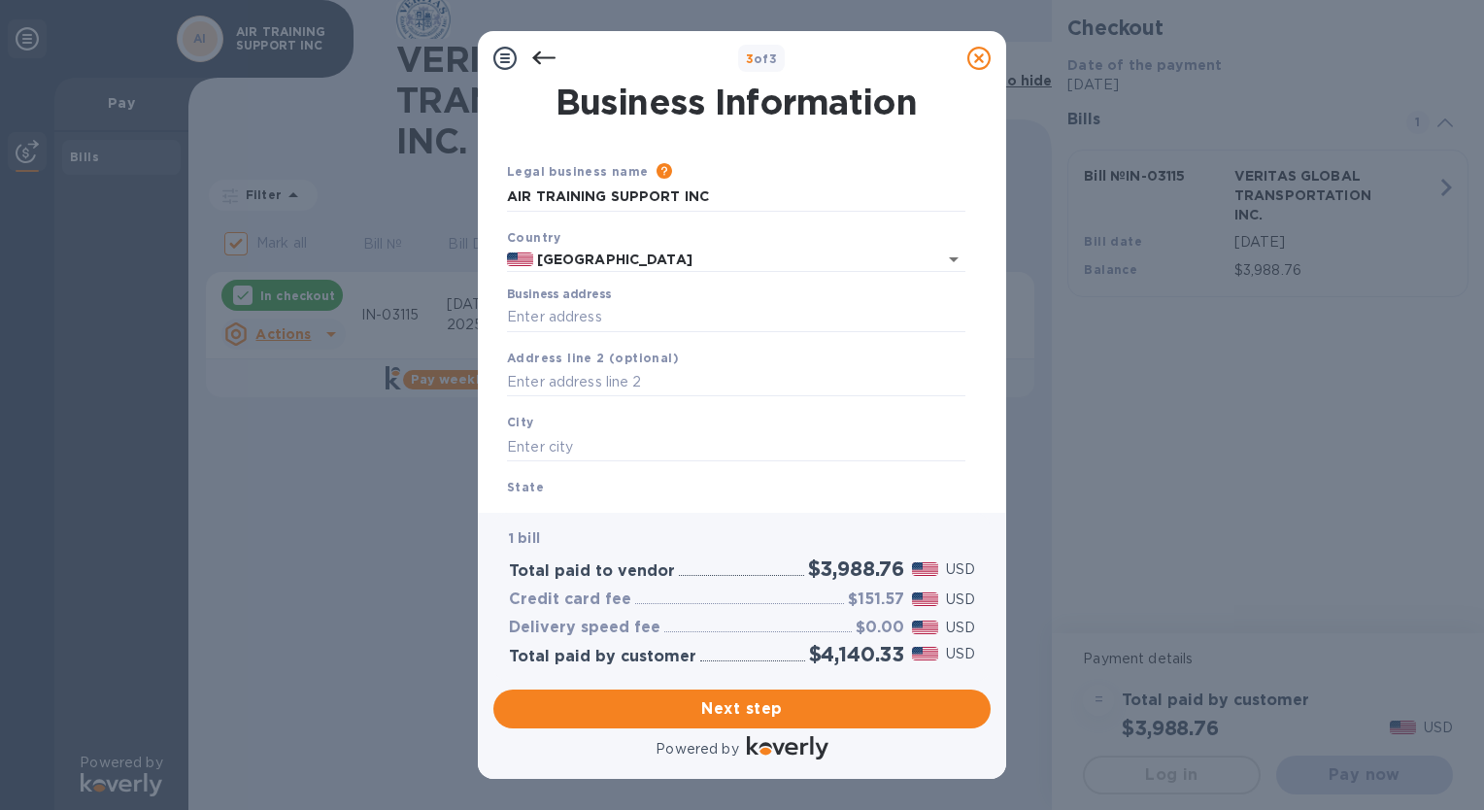
scroll to position [142, 0]
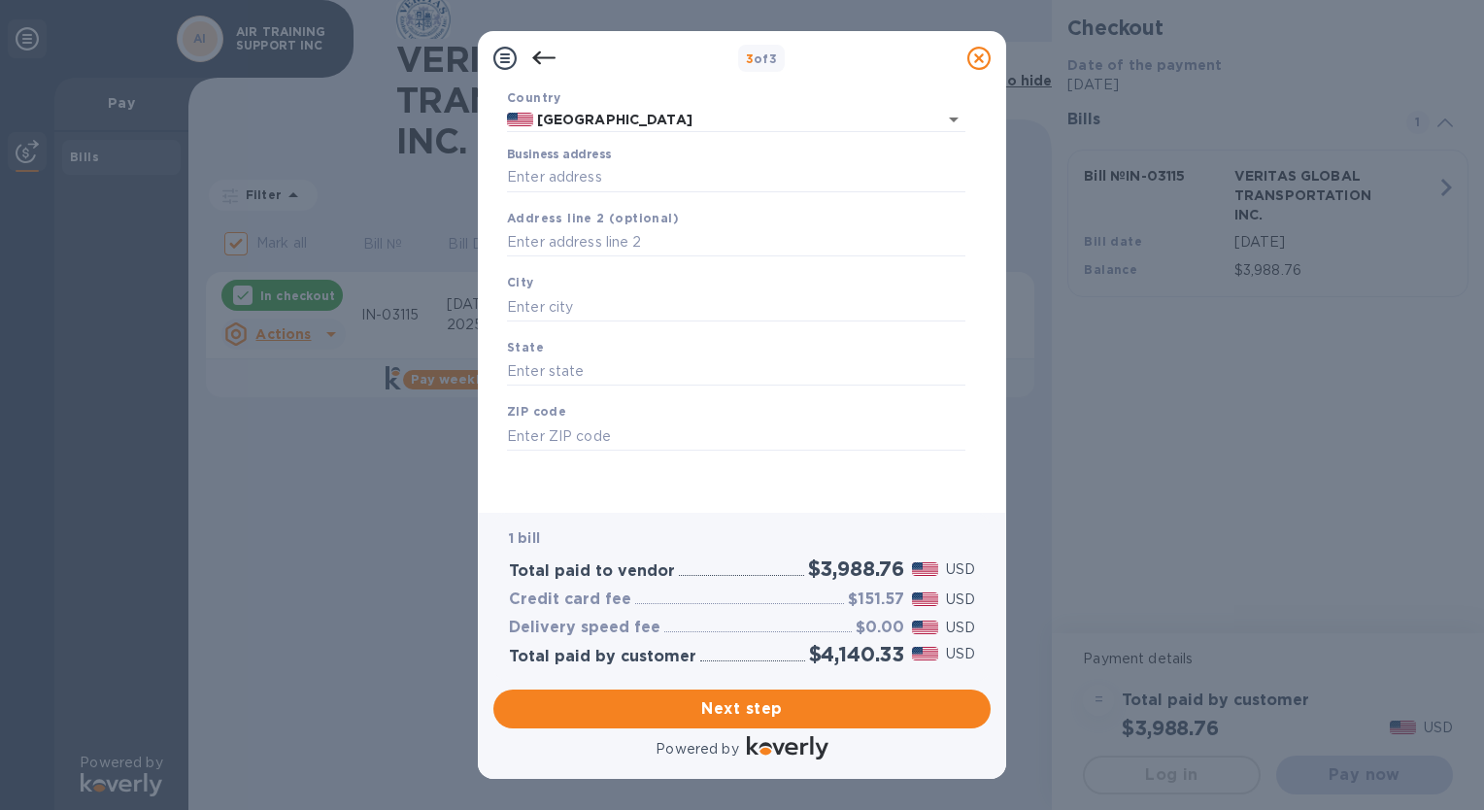
click at [546, 55] on icon at bounding box center [543, 58] width 23 height 23
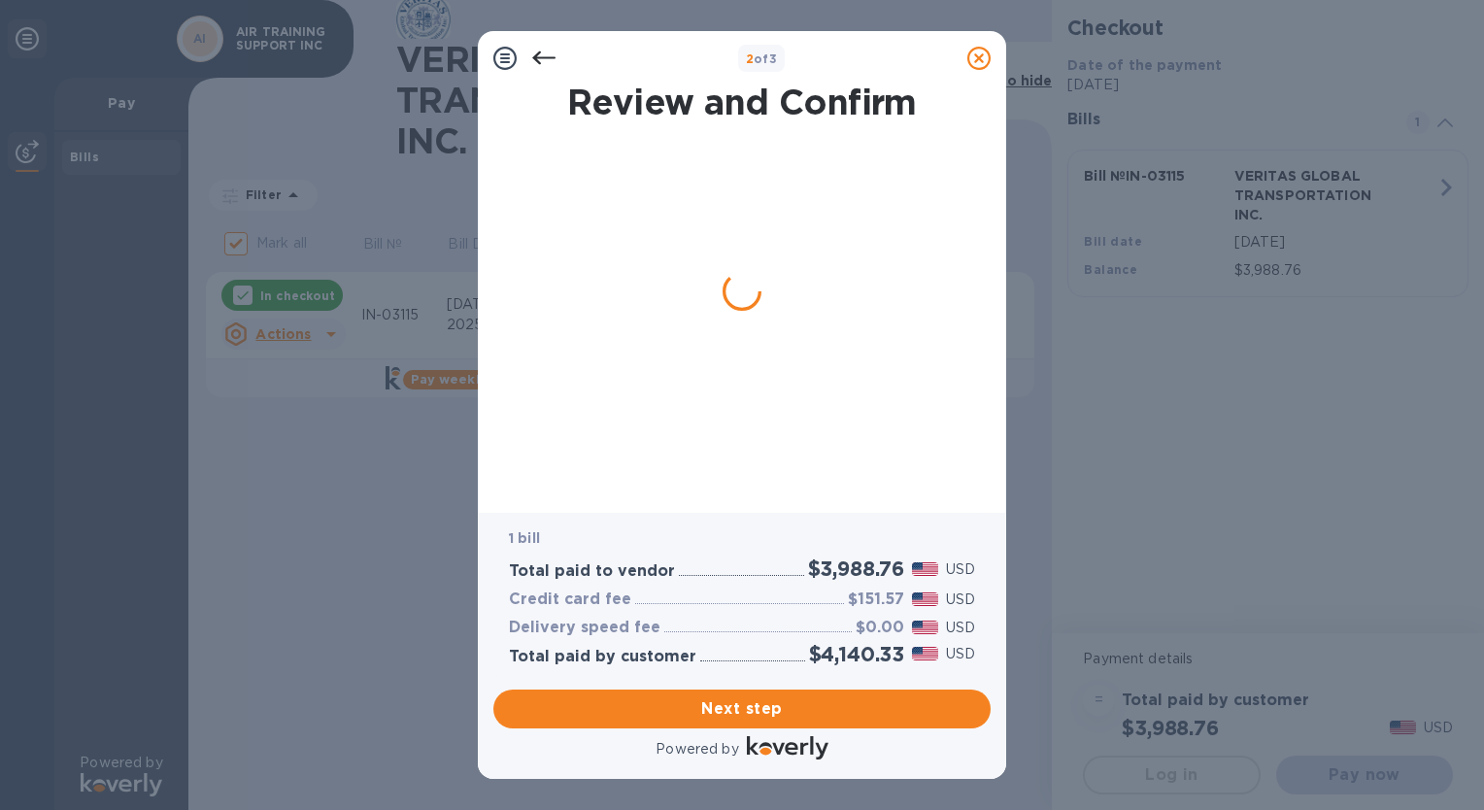
scroll to position [0, 0]
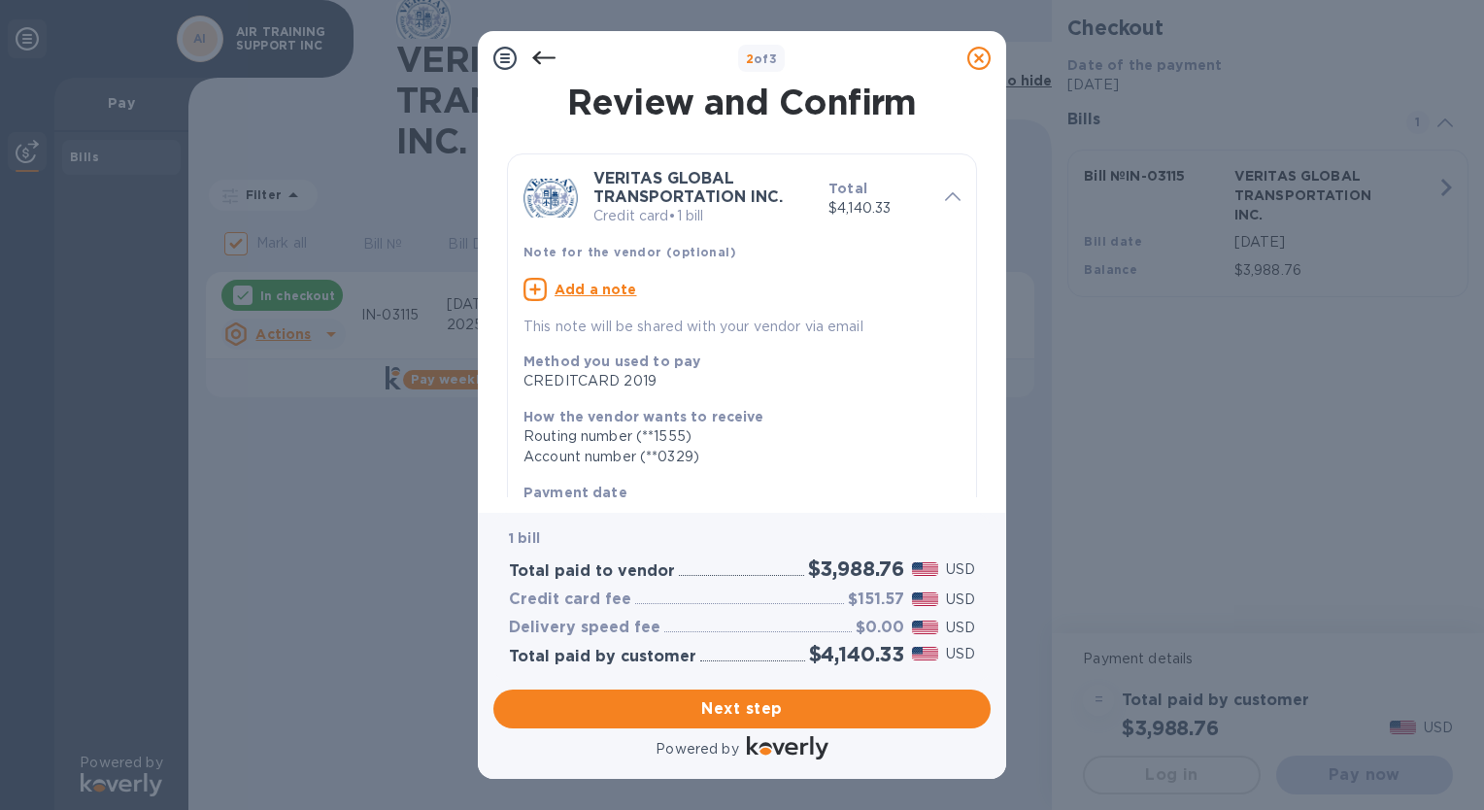
click at [540, 60] on icon at bounding box center [543, 58] width 23 height 23
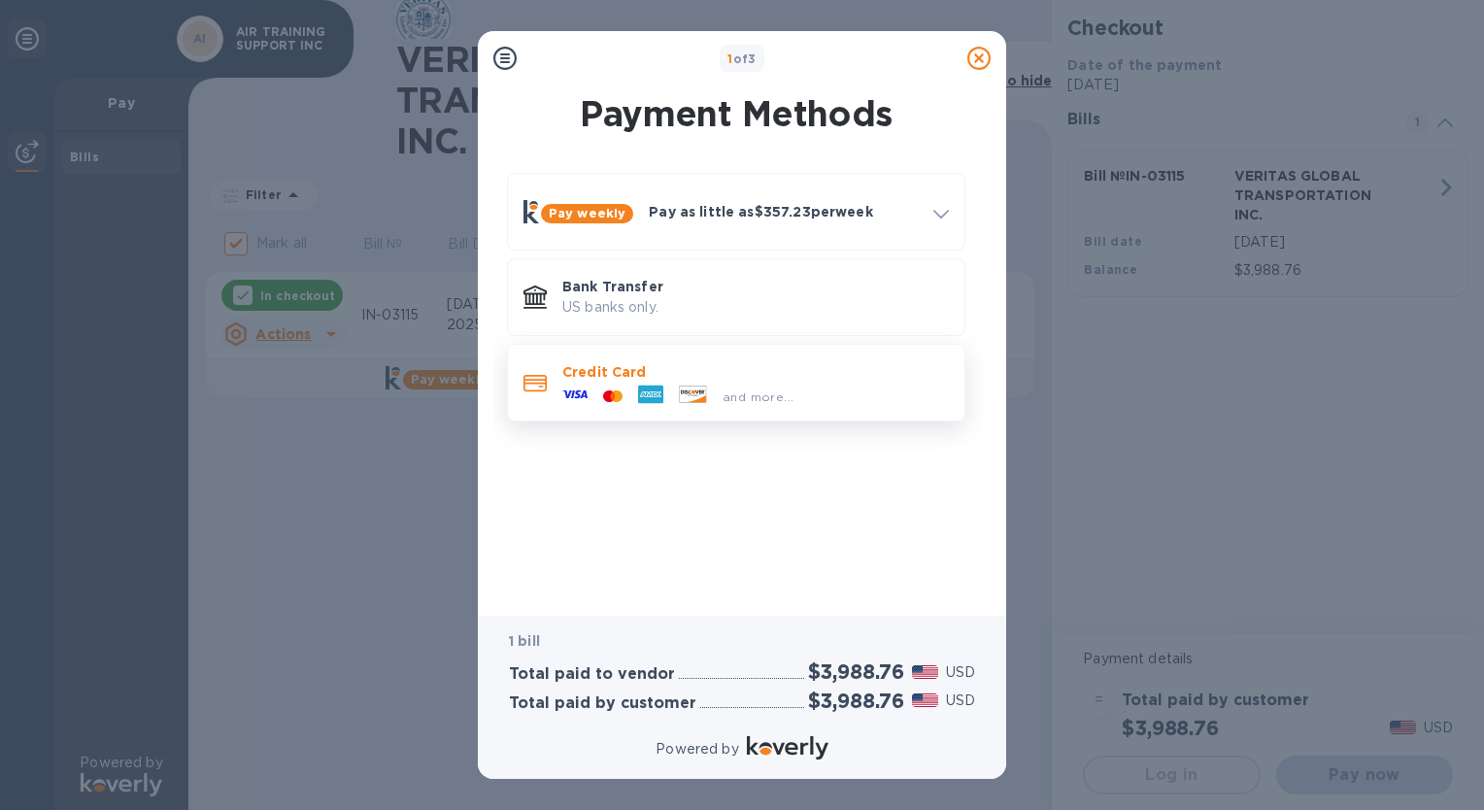
click at [688, 383] on div "and more..." at bounding box center [678, 396] width 247 height 29
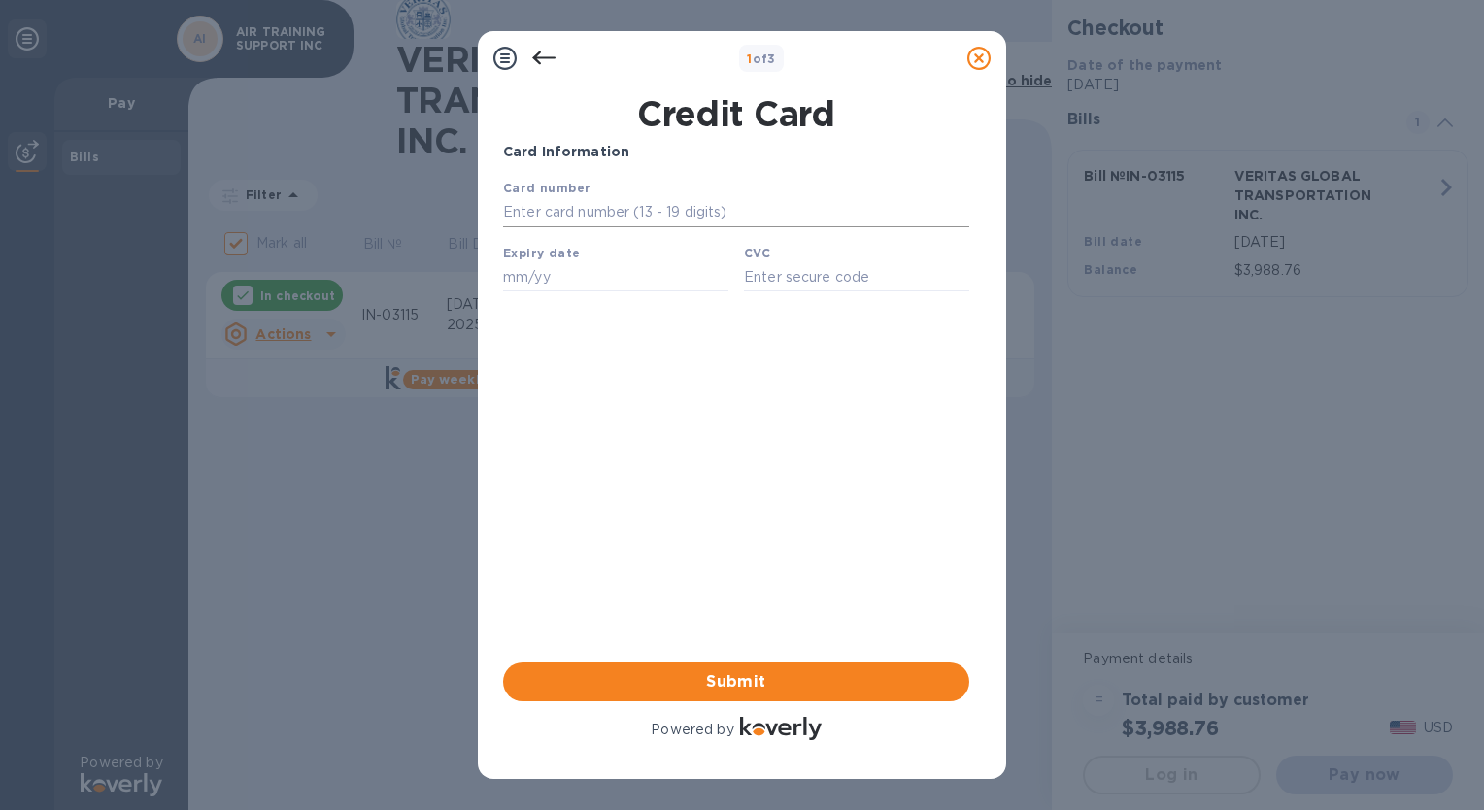
click at [548, 217] on input "text" at bounding box center [736, 212] width 466 height 29
type input "[CREDIT_CARD_NUMBER]"
click at [521, 288] on input "text" at bounding box center [615, 276] width 225 height 29
type input "07/28"
click at [800, 276] on input "text" at bounding box center [856, 276] width 225 height 29
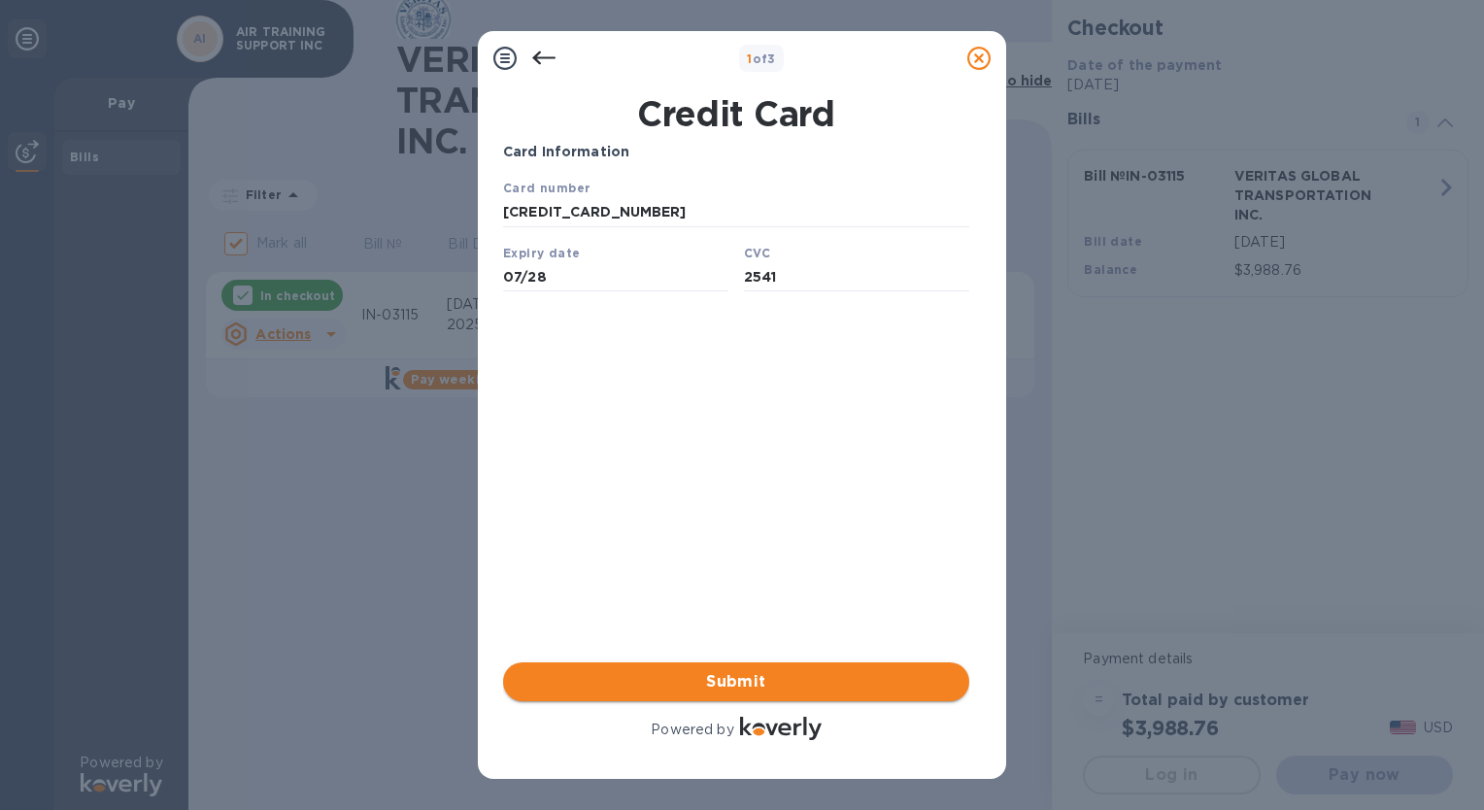
type input "2541"
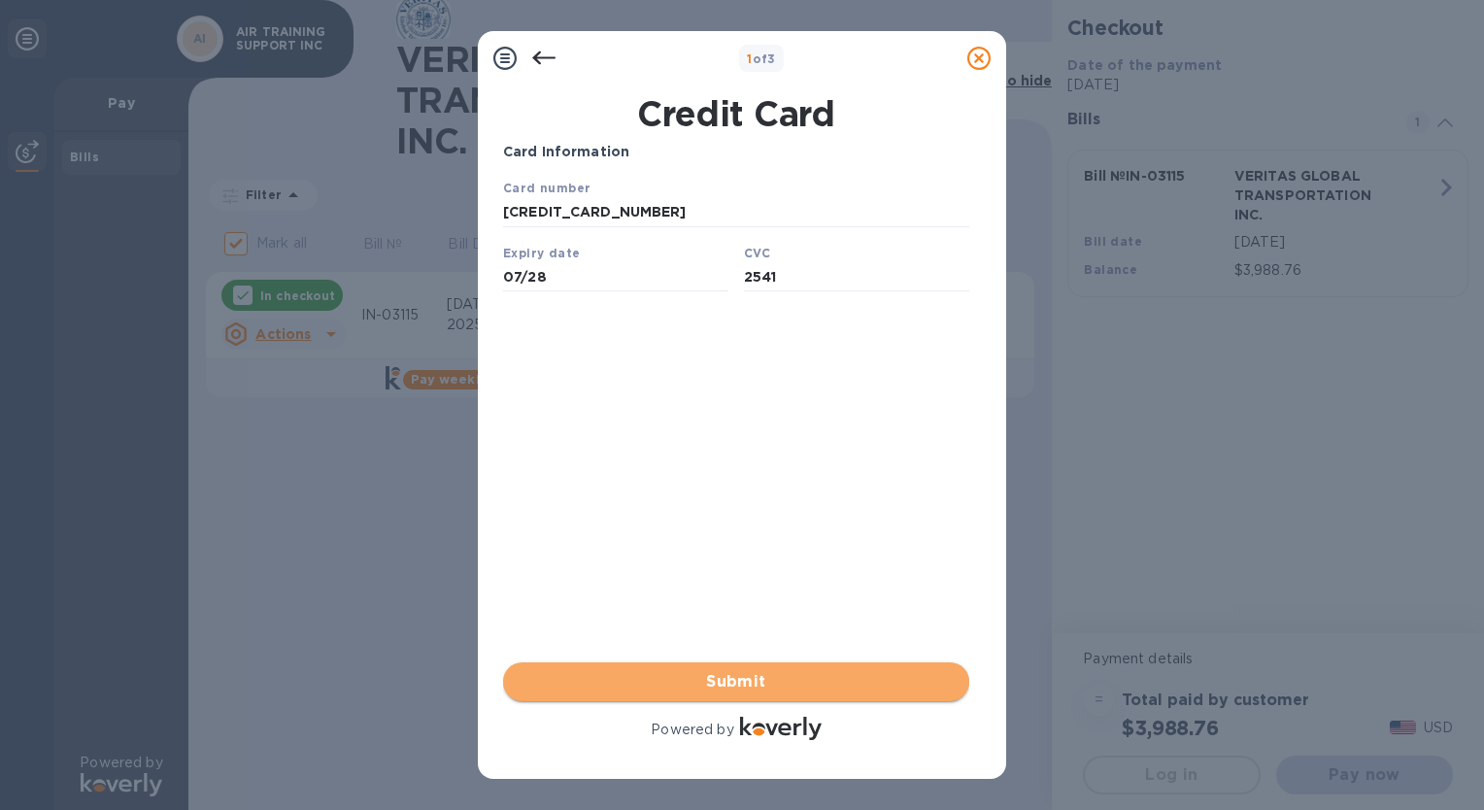
click at [746, 686] on span "Submit" at bounding box center [736, 681] width 435 height 23
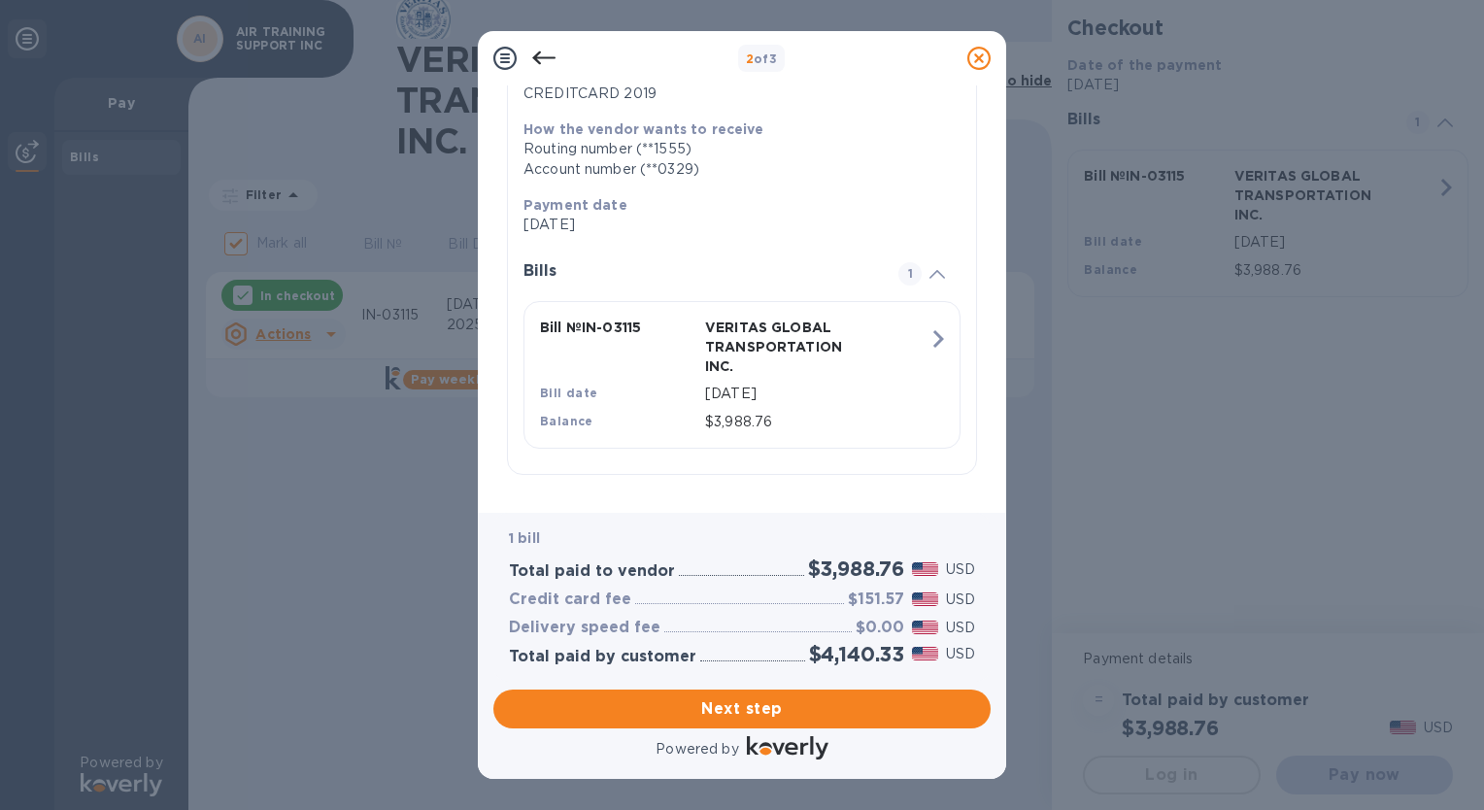
scroll to position [288, 0]
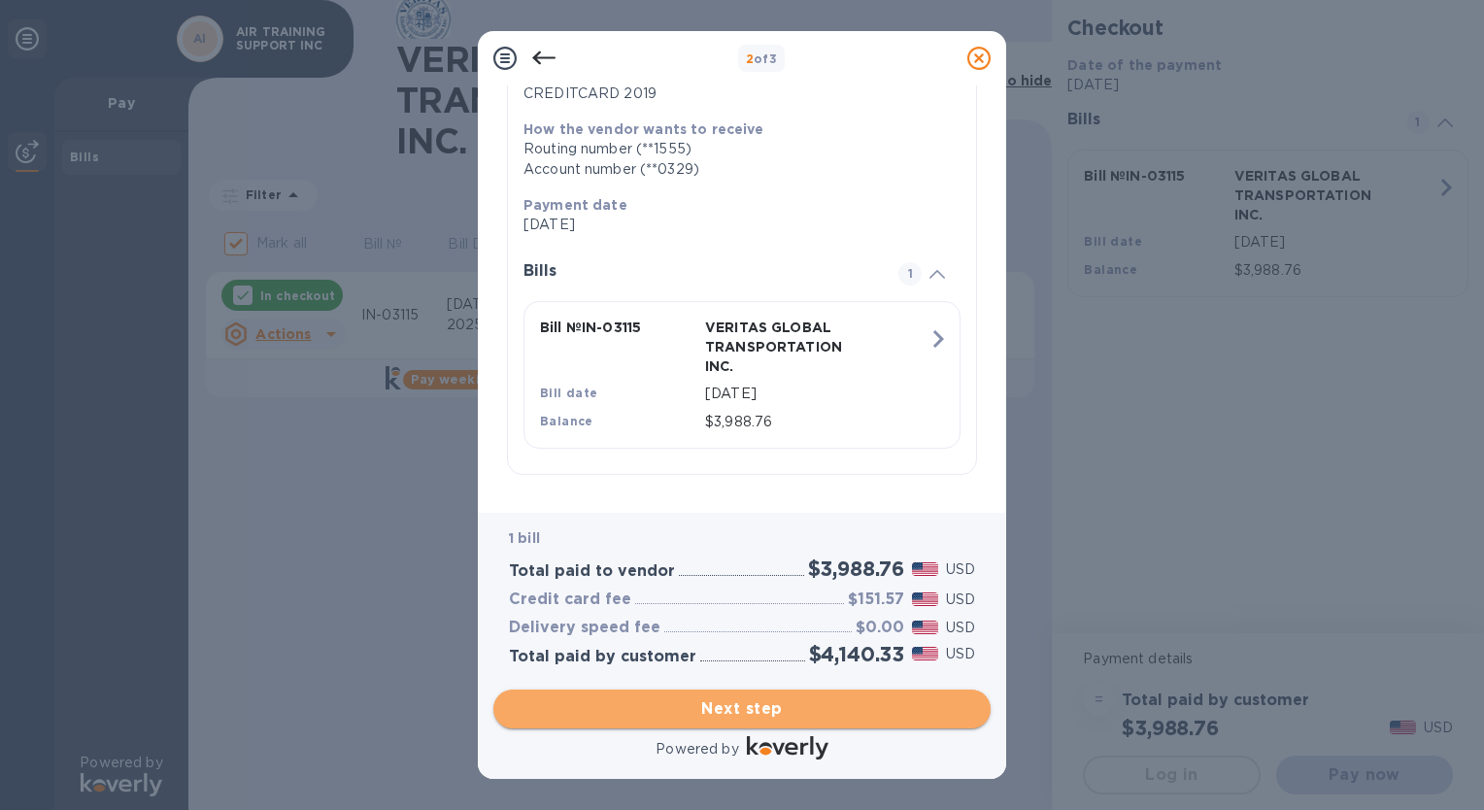
click at [751, 701] on span "Next step" at bounding box center [742, 709] width 466 height 23
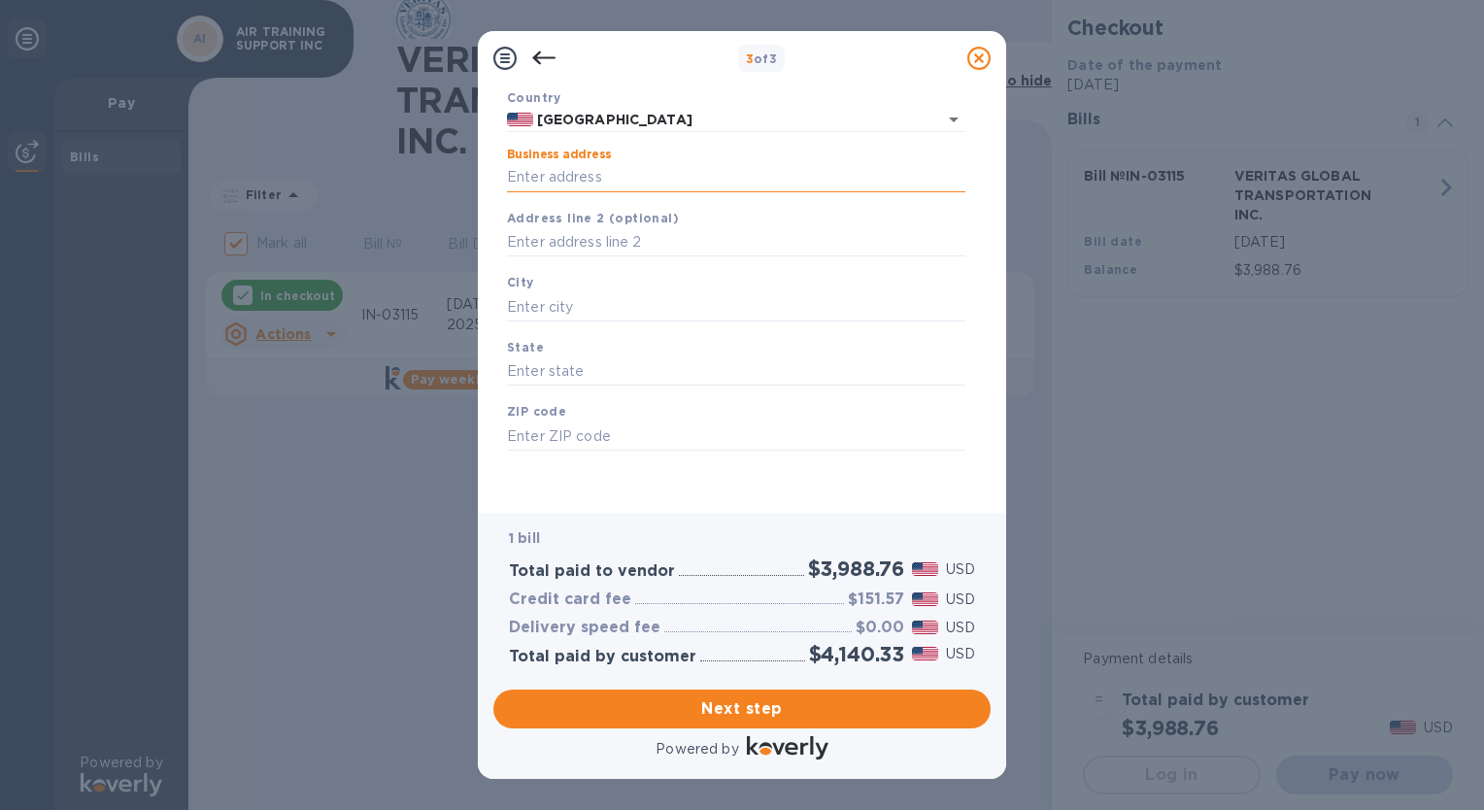
click at [541, 171] on input "Business address" at bounding box center [736, 177] width 459 height 29
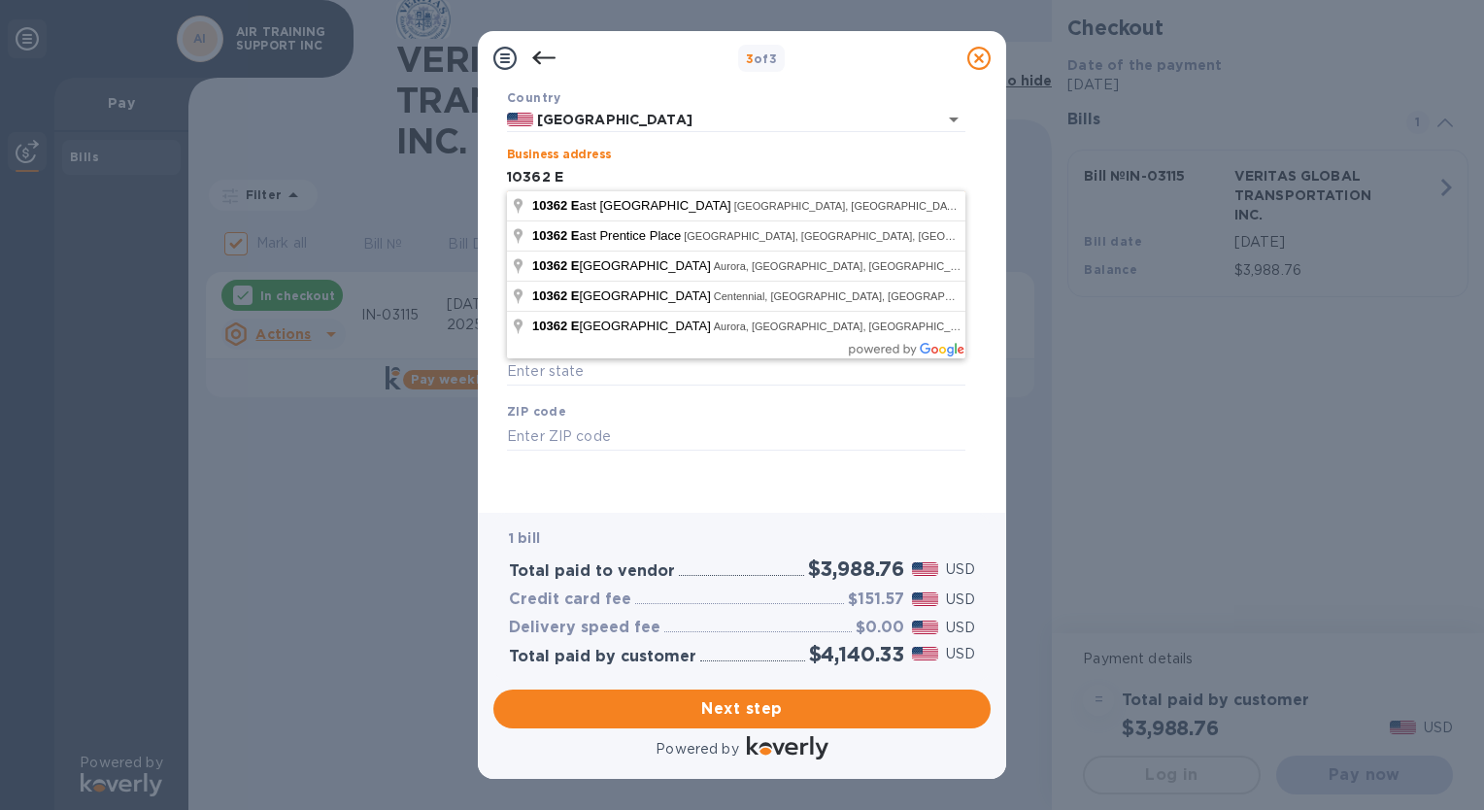
type input "[STREET_ADDRESS]"
type input "[GEOGRAPHIC_DATA]"
type input "CO"
type input "80111"
type input "[STREET_ADDRESS]"
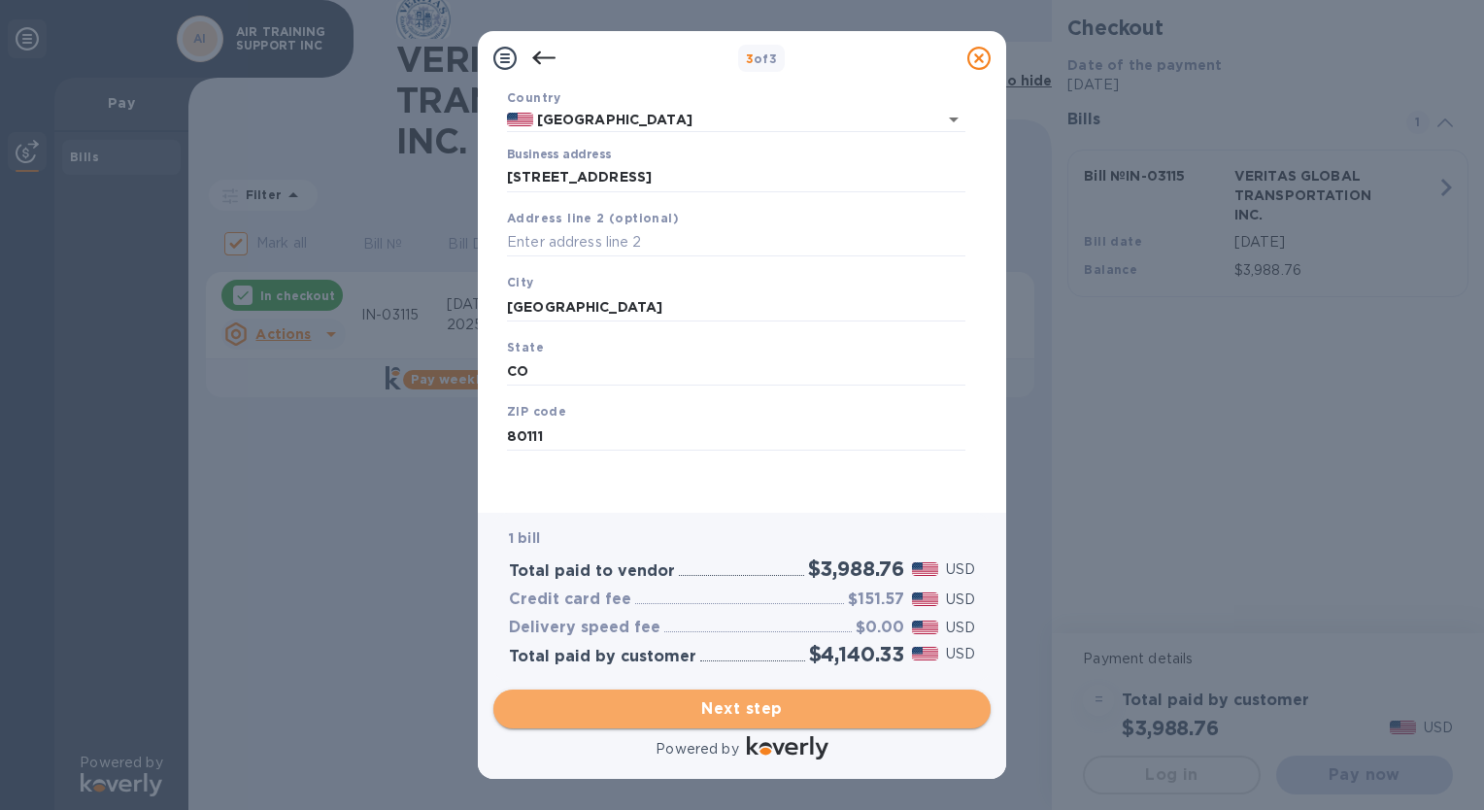
click at [761, 709] on span "Next step" at bounding box center [742, 709] width 466 height 23
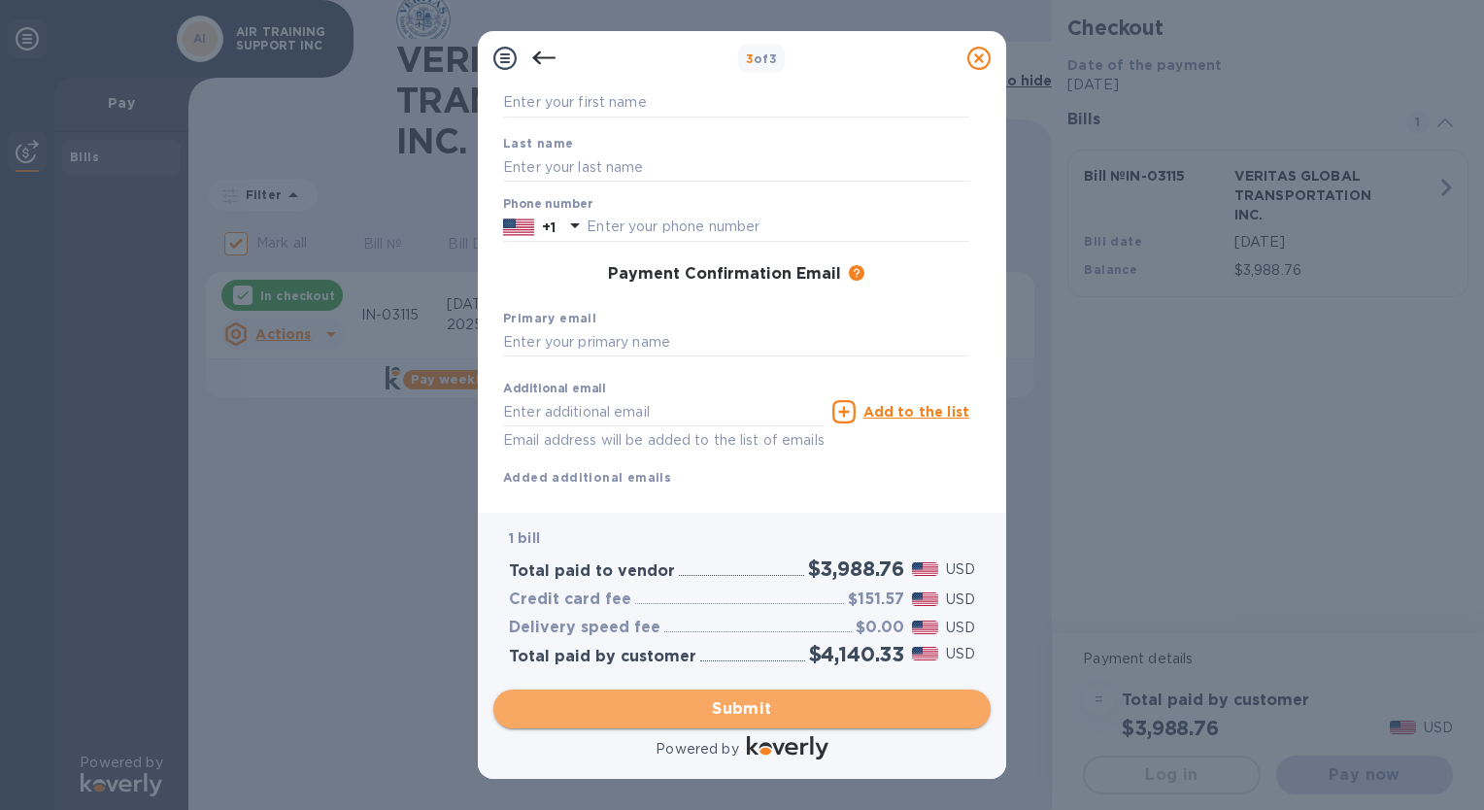
click at [750, 708] on span "Submit" at bounding box center [742, 709] width 466 height 23
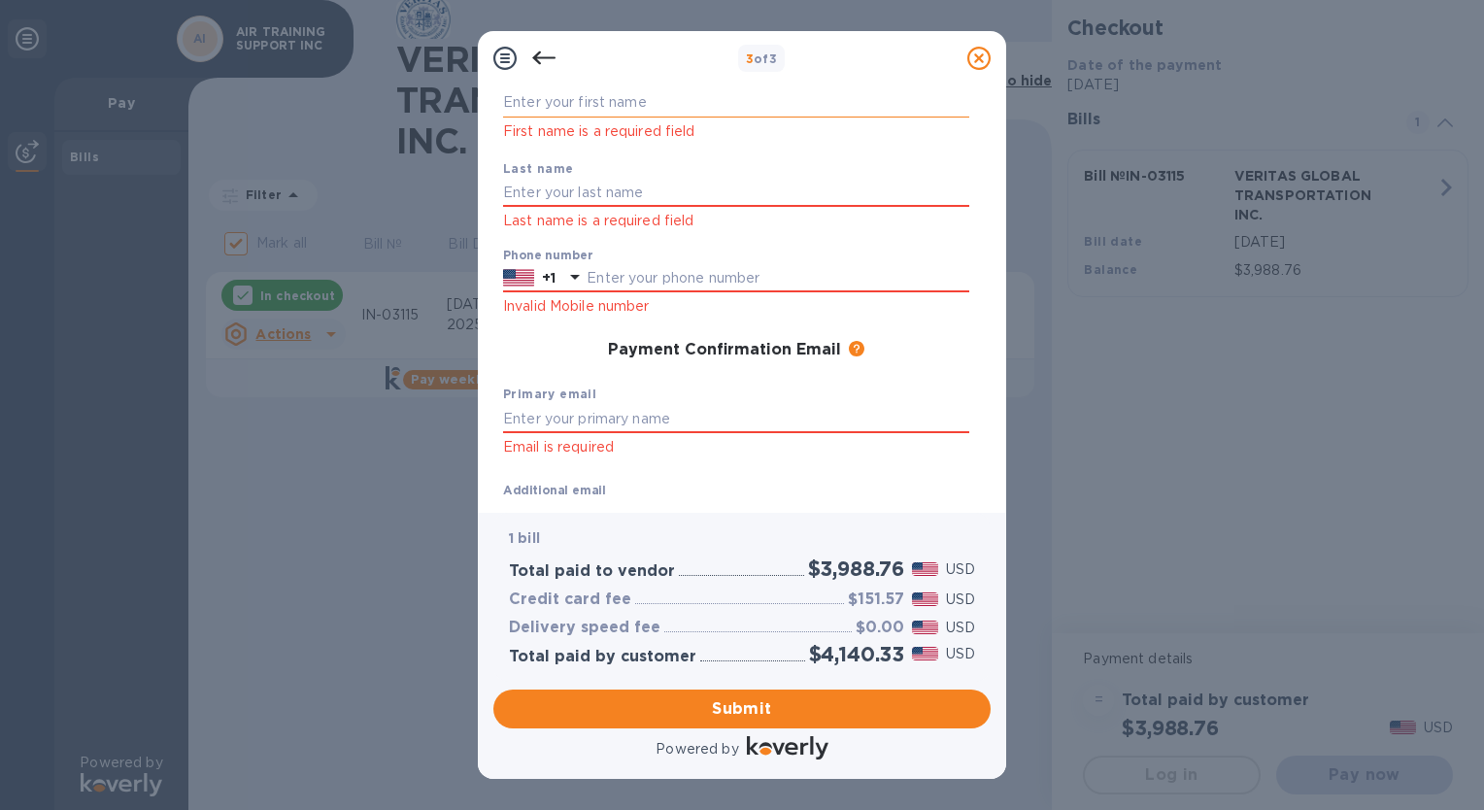
click at [521, 103] on input "text" at bounding box center [736, 102] width 466 height 29
type input "[PERSON_NAME]"
click at [511, 188] on input "text" at bounding box center [736, 193] width 466 height 29
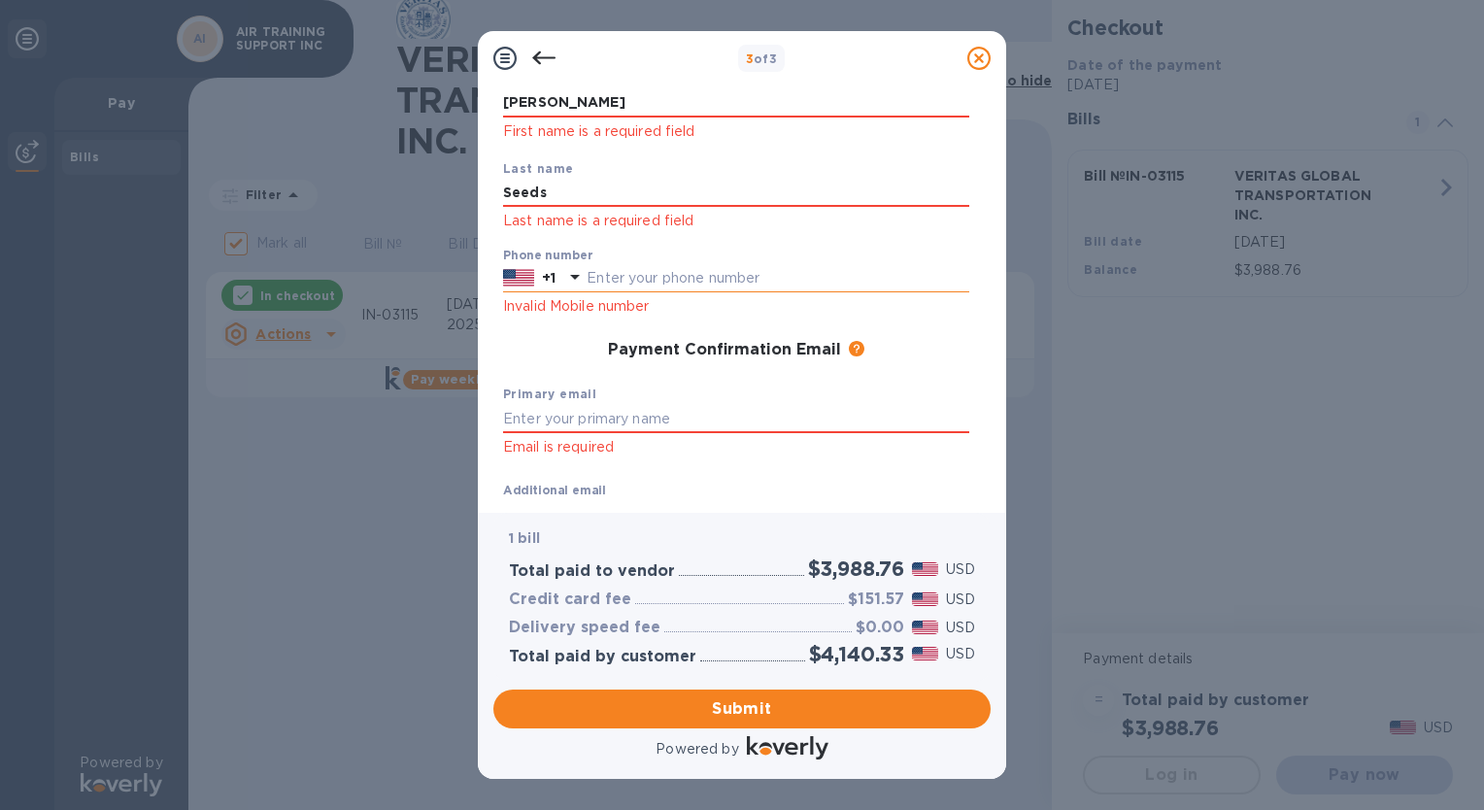
type input "Seeds"
click at [592, 275] on input "text" at bounding box center [778, 278] width 383 height 29
click at [612, 281] on input "3038820231" at bounding box center [778, 278] width 383 height 29
type input "3"
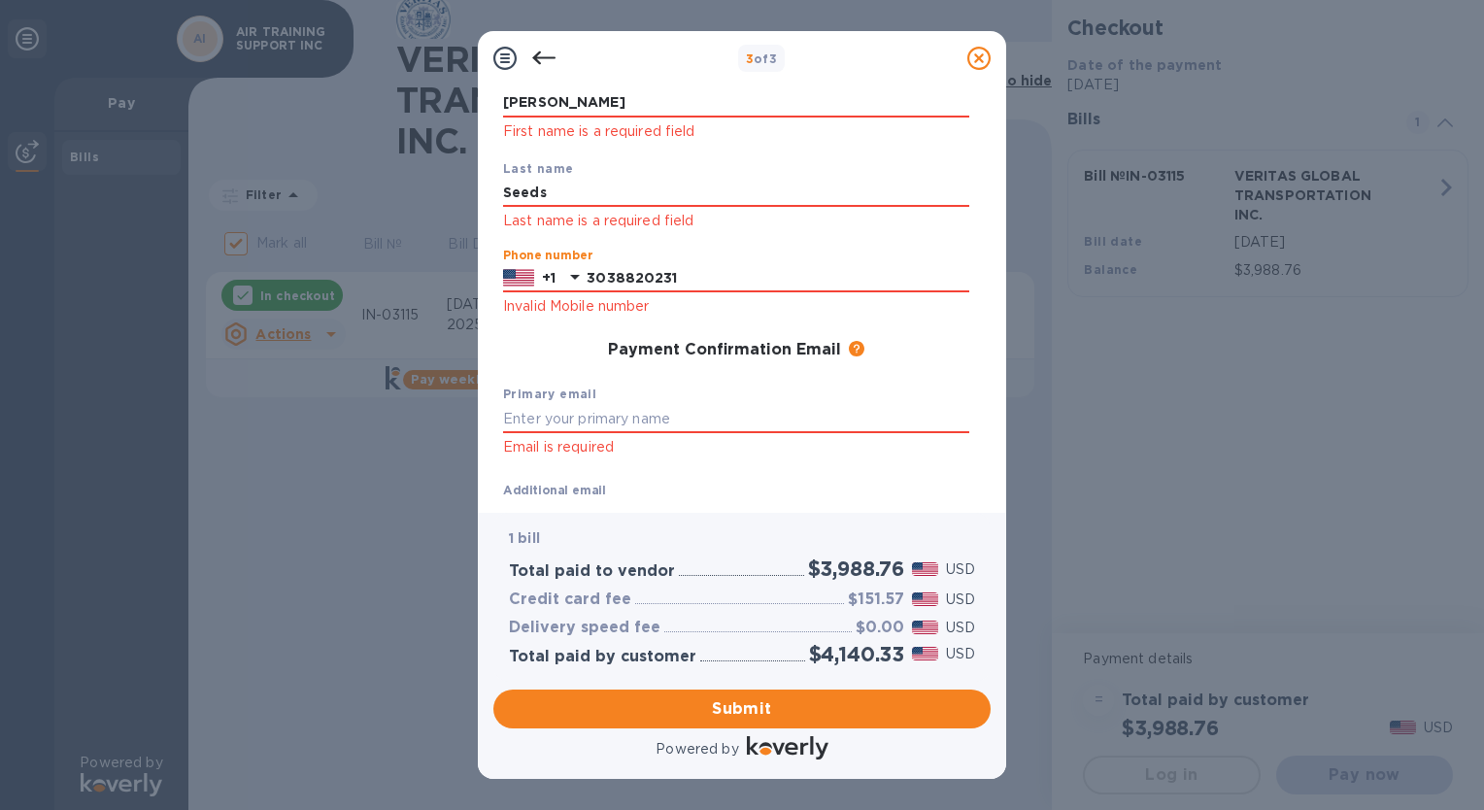
type input "3038820231"
click at [711, 303] on p "Invalid Mobile number" at bounding box center [736, 306] width 466 height 22
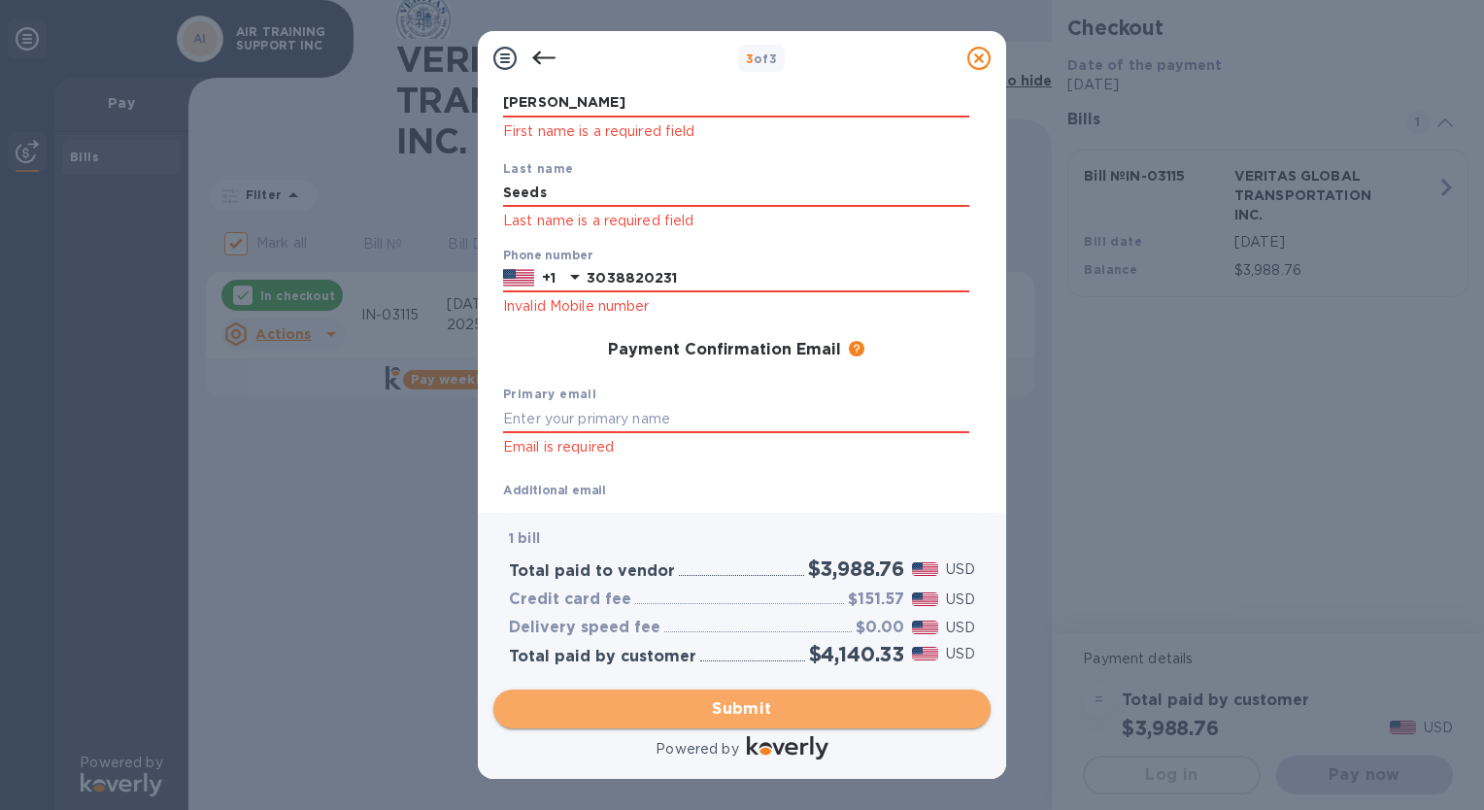
click at [744, 701] on span "Submit" at bounding box center [742, 709] width 466 height 23
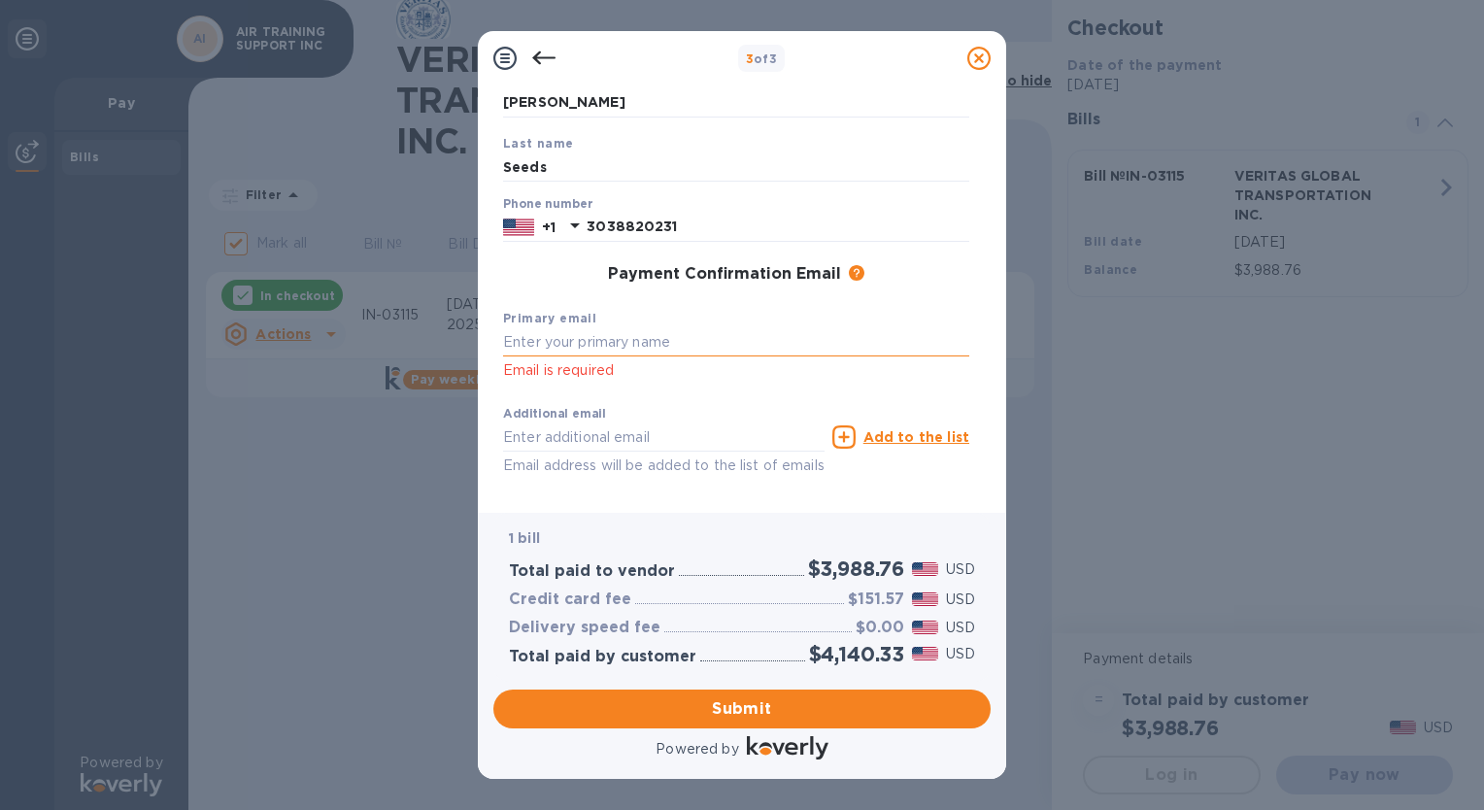
click at [527, 348] on input "text" at bounding box center [736, 342] width 466 height 29
type input "[PERSON_NAME]"
click p "Email is required"
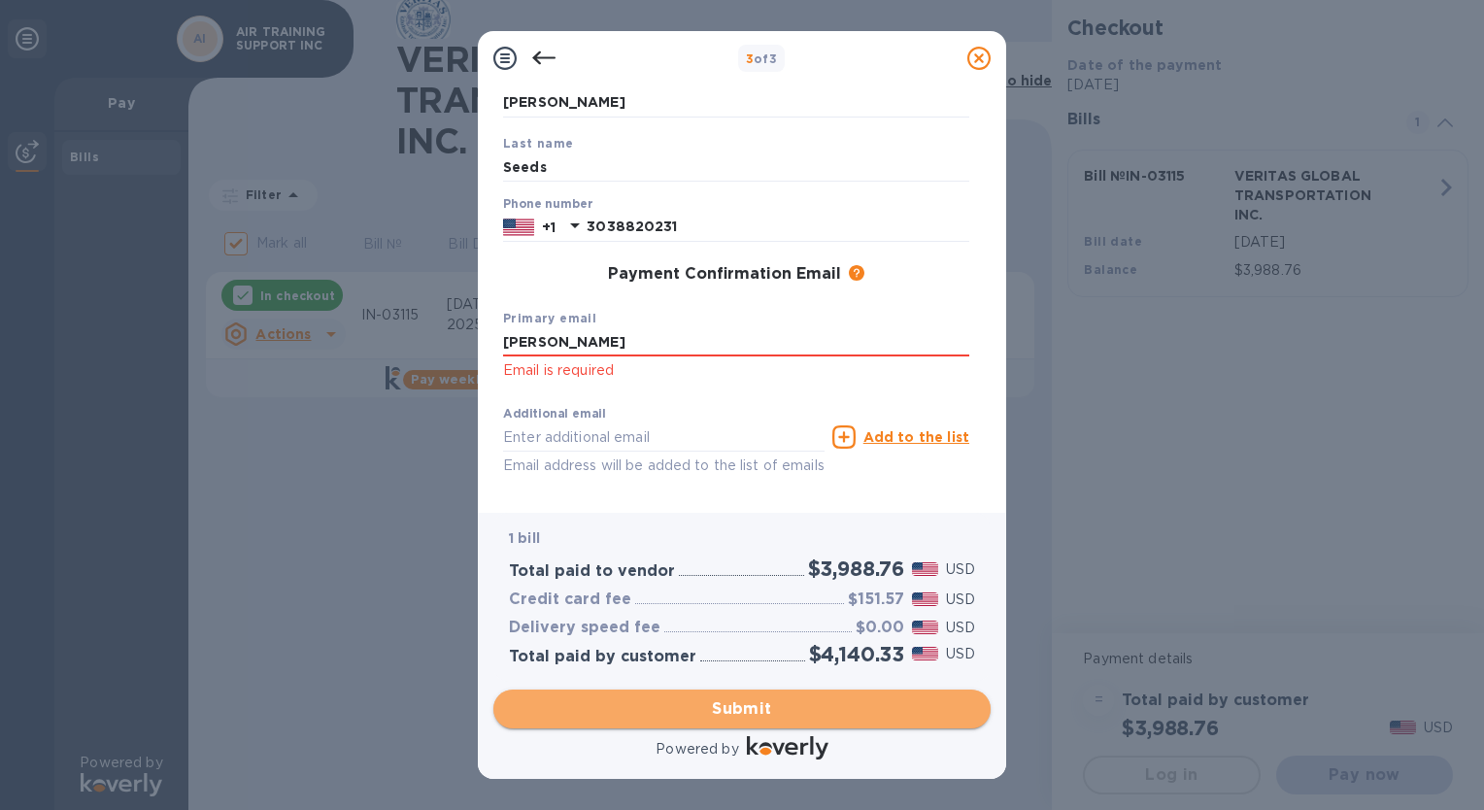
click at [734, 717] on span "Submit" at bounding box center [742, 709] width 466 height 23
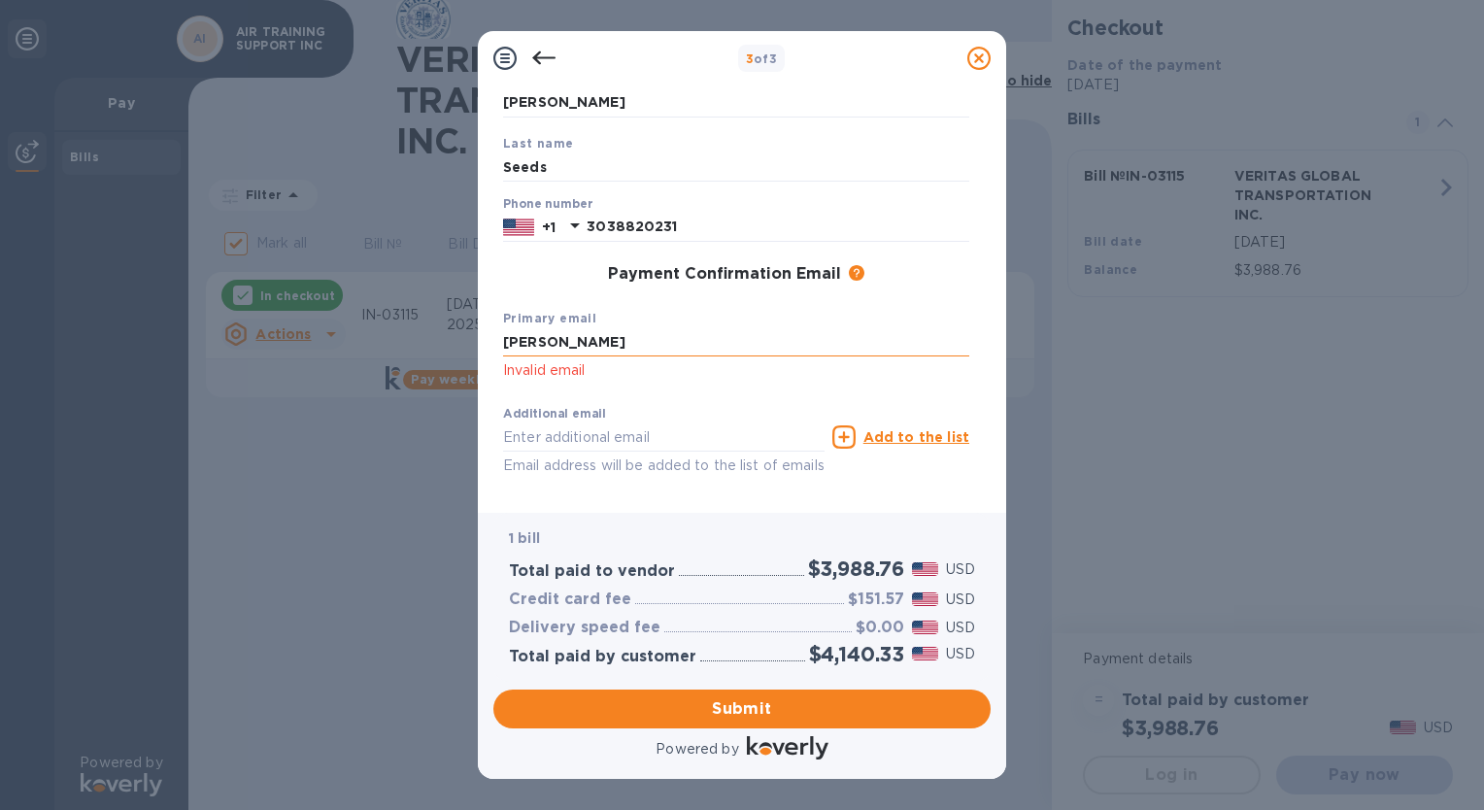
click at [539, 347] on input "[PERSON_NAME]" at bounding box center [736, 342] width 466 height 29
click at [589, 344] on input "[PERSON_NAME]" at bounding box center [736, 342] width 466 height 29
click at [742, 705] on span "Submit" at bounding box center [742, 709] width 466 height 23
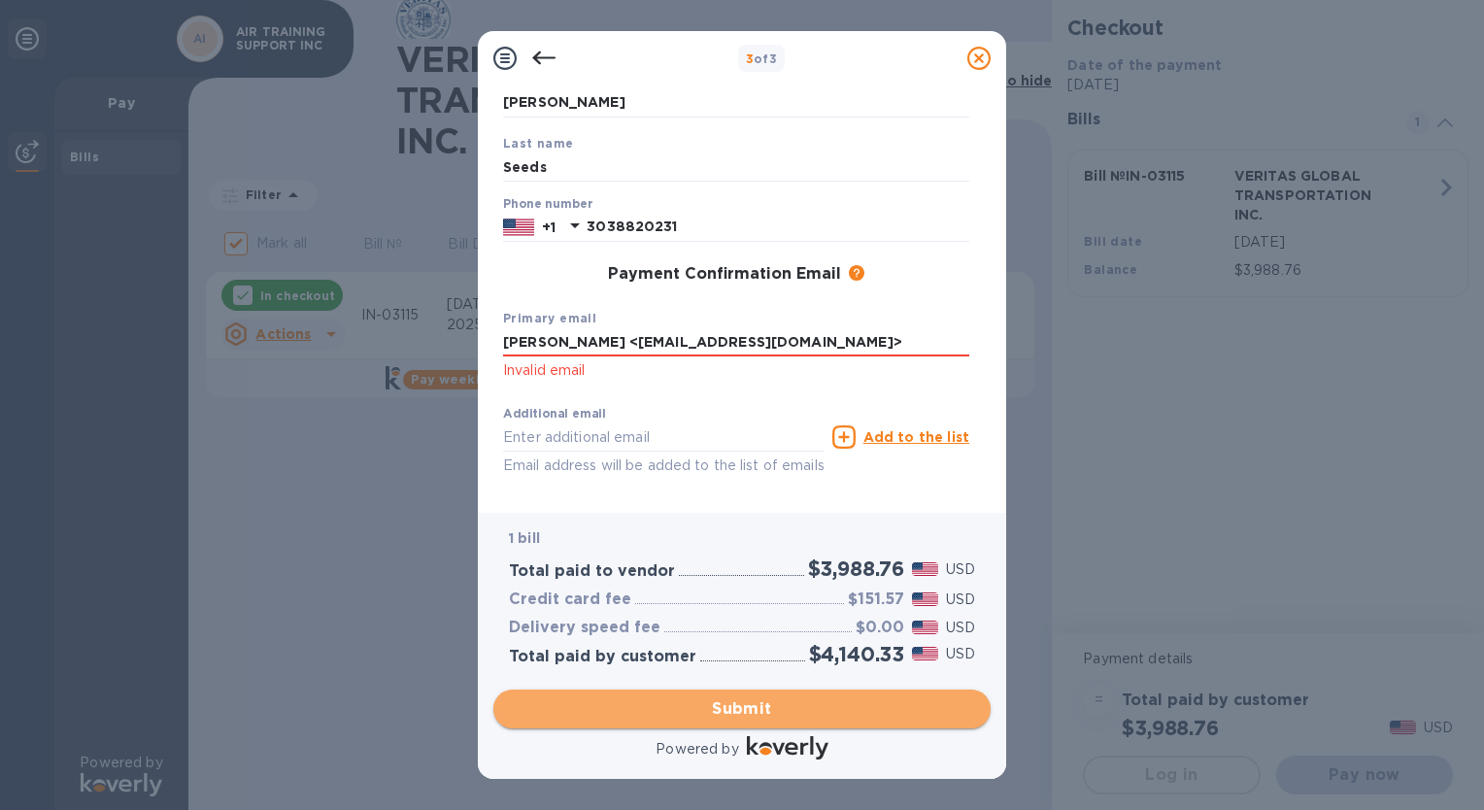
click at [742, 705] on span "Submit" at bounding box center [742, 709] width 466 height 23
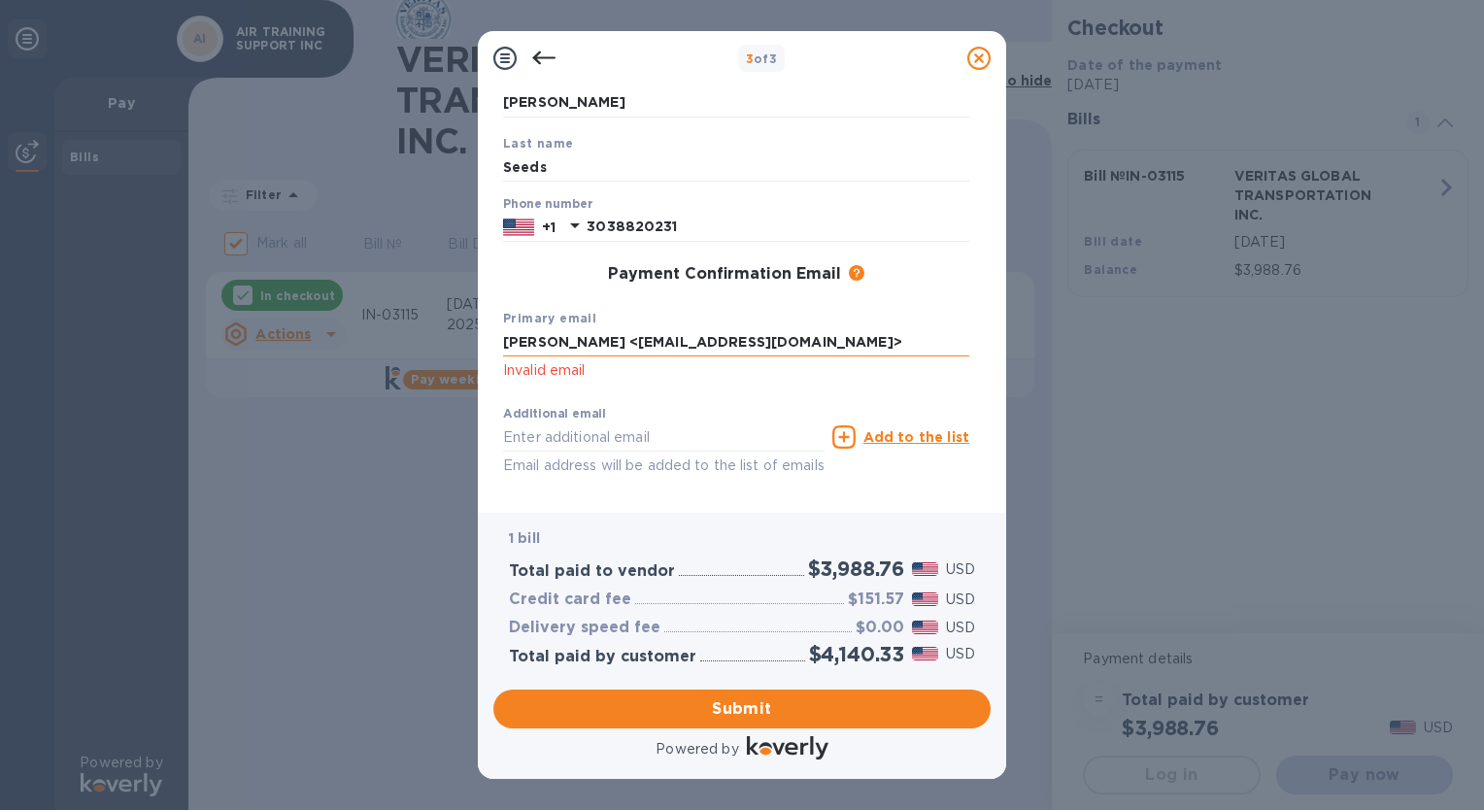
click at [766, 346] on input "[PERSON_NAME] <[EMAIL_ADDRESS][DOMAIN_NAME]>" at bounding box center [736, 342] width 466 height 29
type input "D"
type input "[EMAIL_ADDRESS][DOMAIN_NAME]"
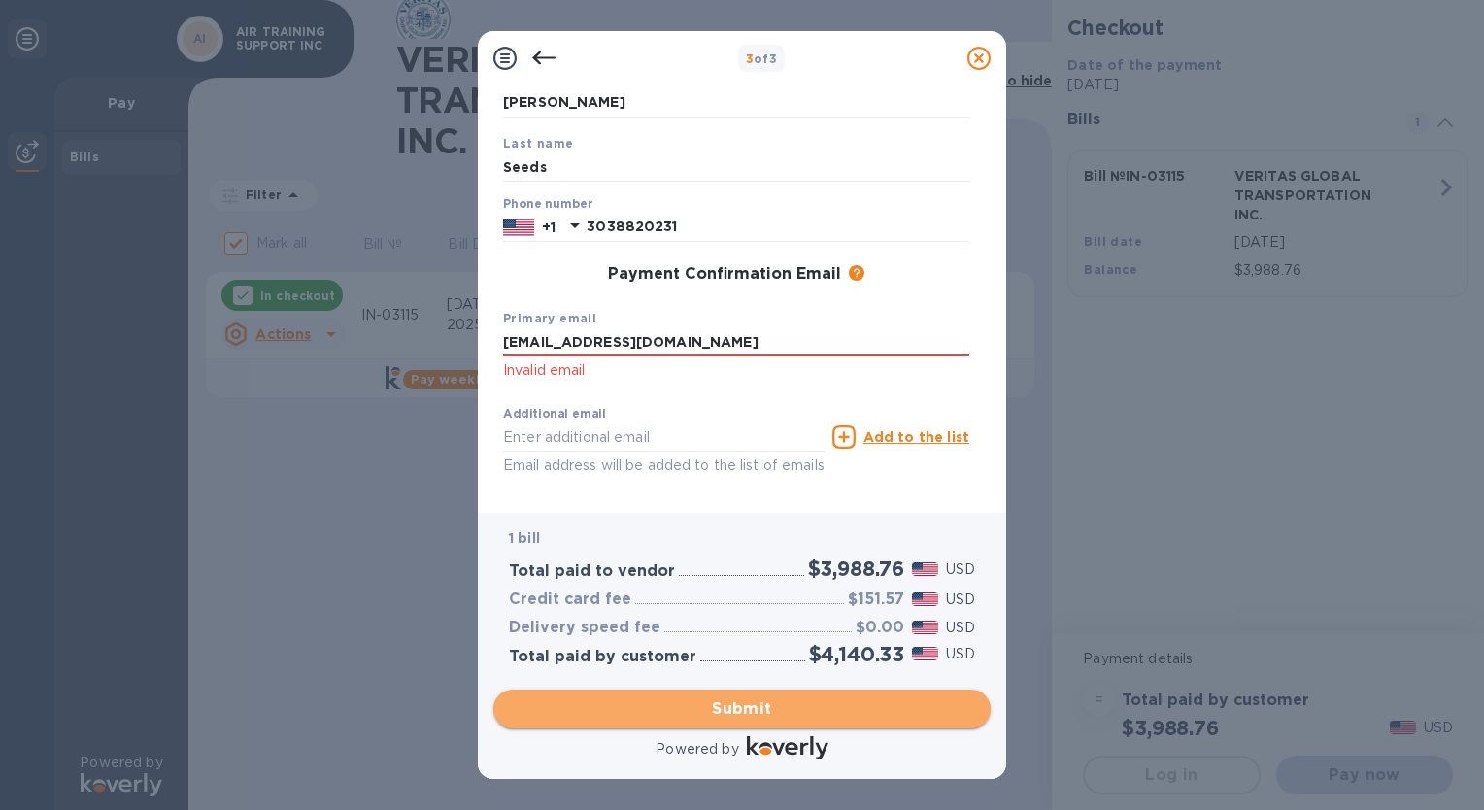
click at [742, 709] on span "Submit" at bounding box center [742, 709] width 466 height 23
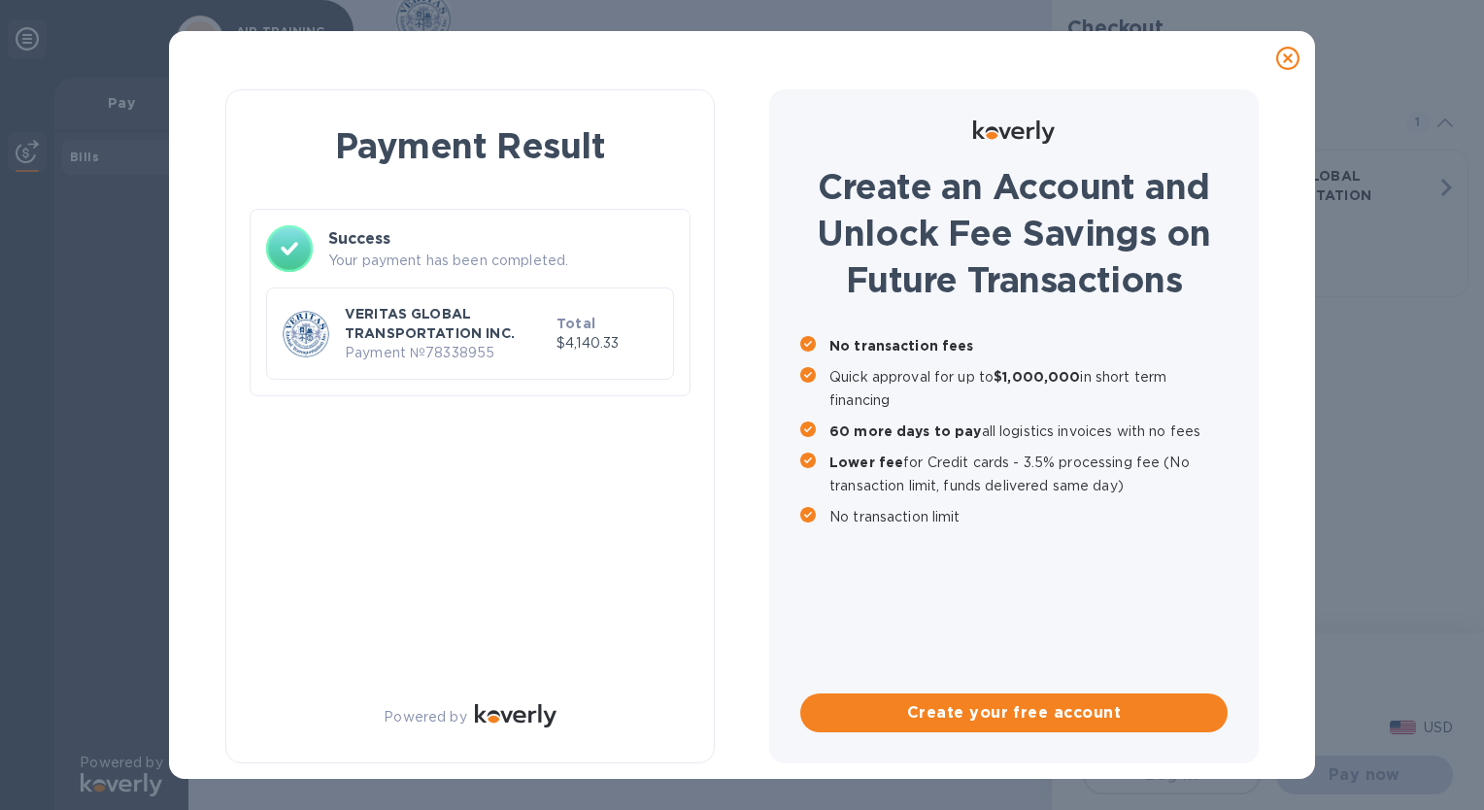
checkbox input "false"
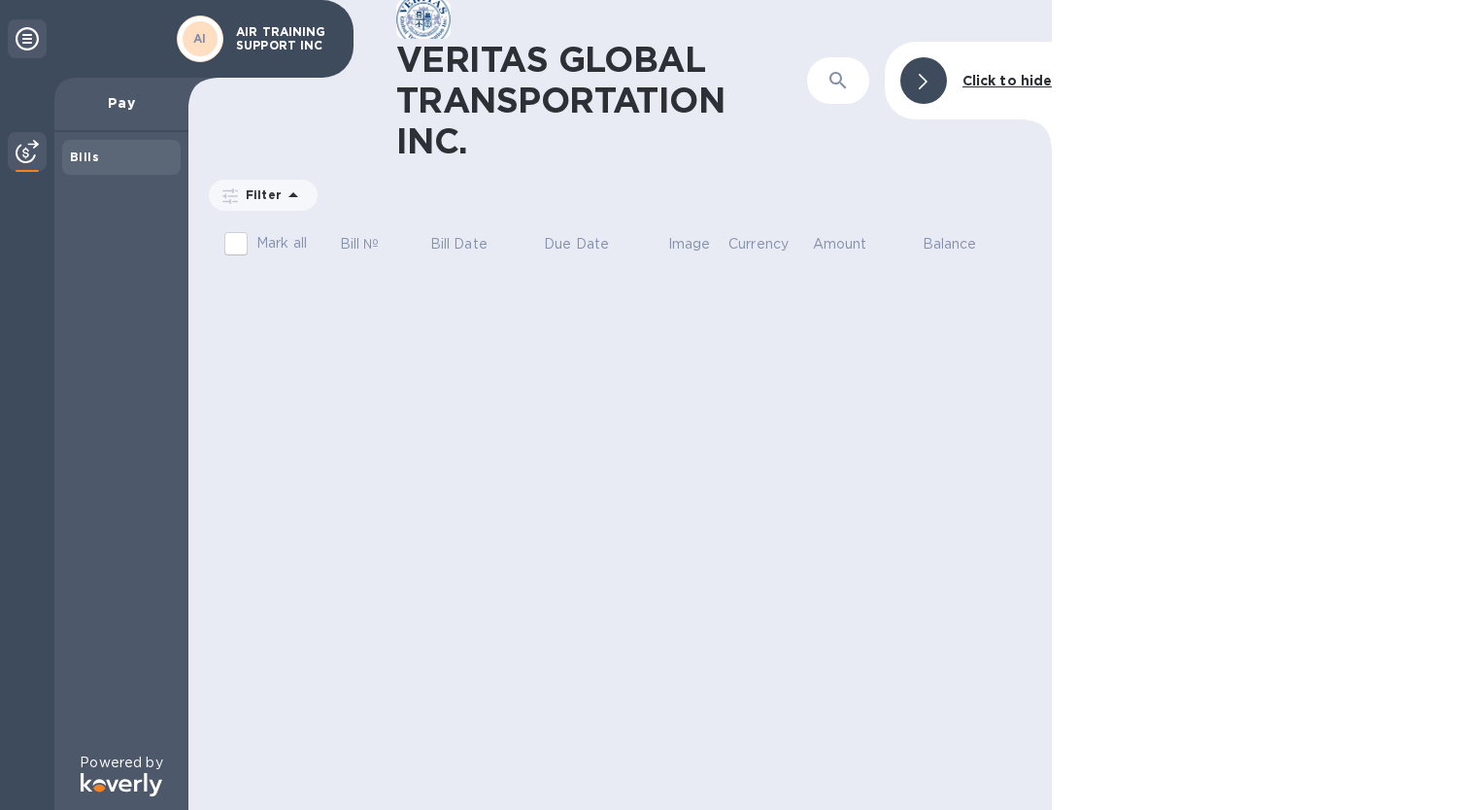
click at [1014, 81] on b "Click to hide" at bounding box center [1008, 81] width 90 height 16
